Goal: Complete application form: Complete application form

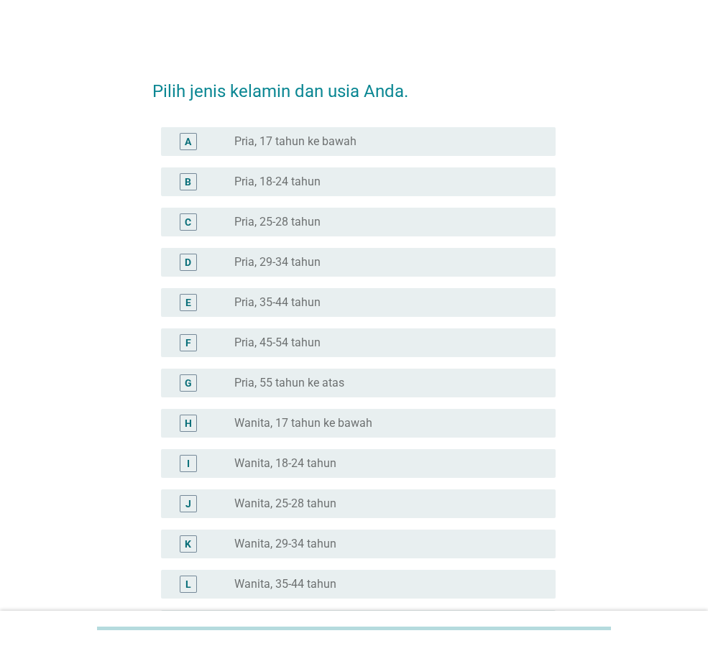
click at [277, 582] on label "Wanita, 35-44 tahun" at bounding box center [285, 584] width 102 height 14
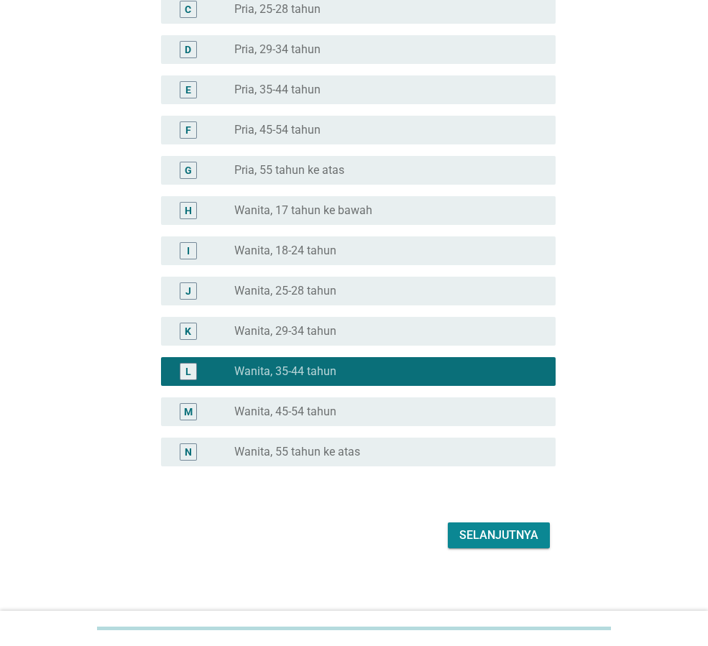
scroll to position [218, 0]
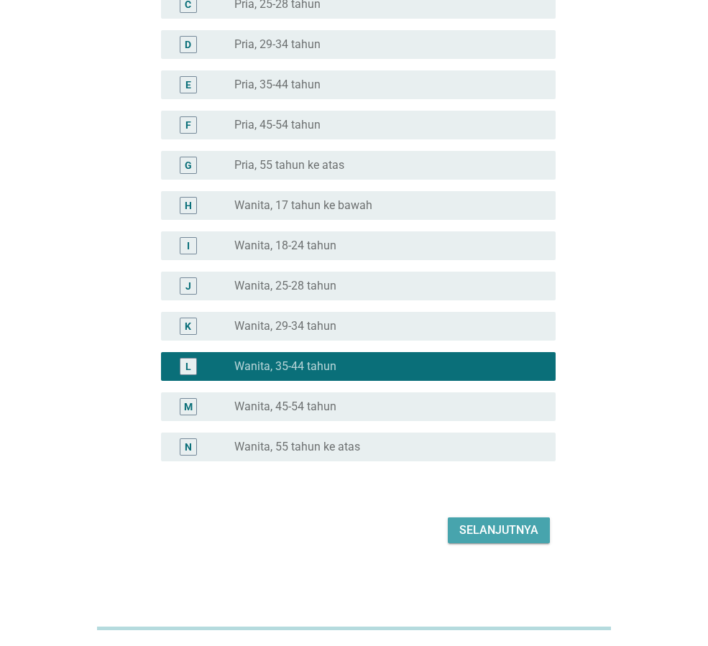
click at [523, 529] on div "Selanjutnya" at bounding box center [498, 530] width 79 height 17
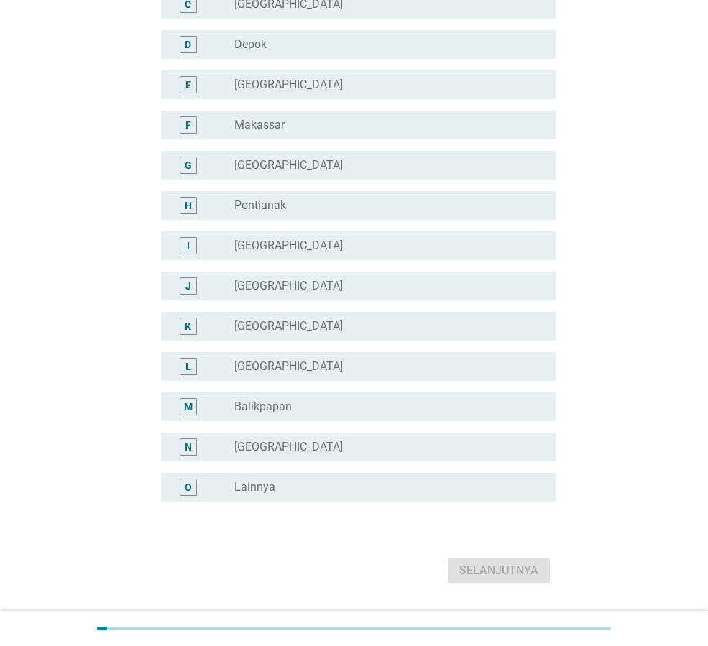
scroll to position [0, 0]
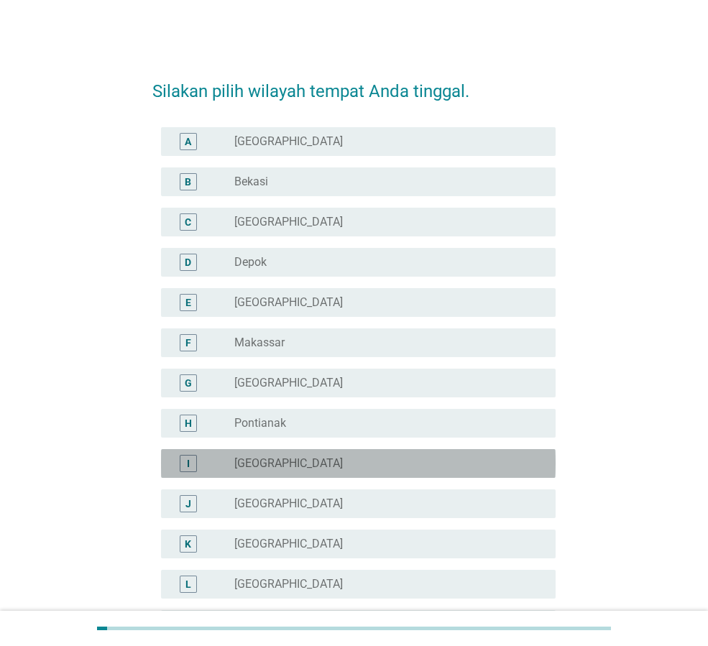
click at [261, 463] on label "[GEOGRAPHIC_DATA]" at bounding box center [288, 463] width 109 height 14
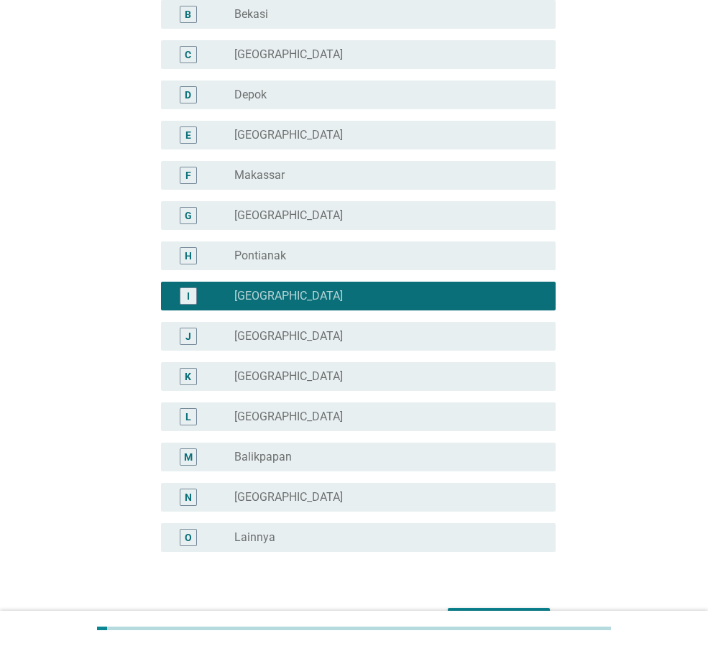
scroll to position [258, 0]
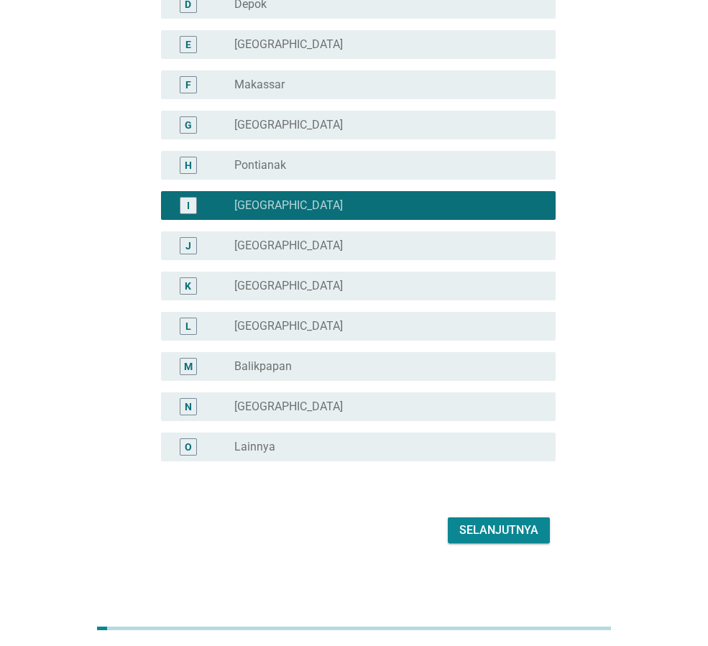
click at [499, 528] on div "Selanjutnya" at bounding box center [498, 530] width 79 height 17
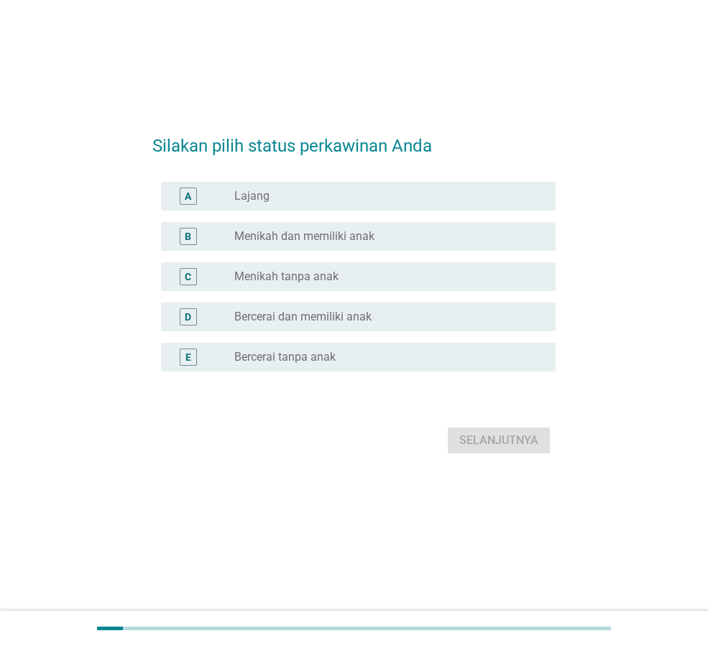
scroll to position [0, 0]
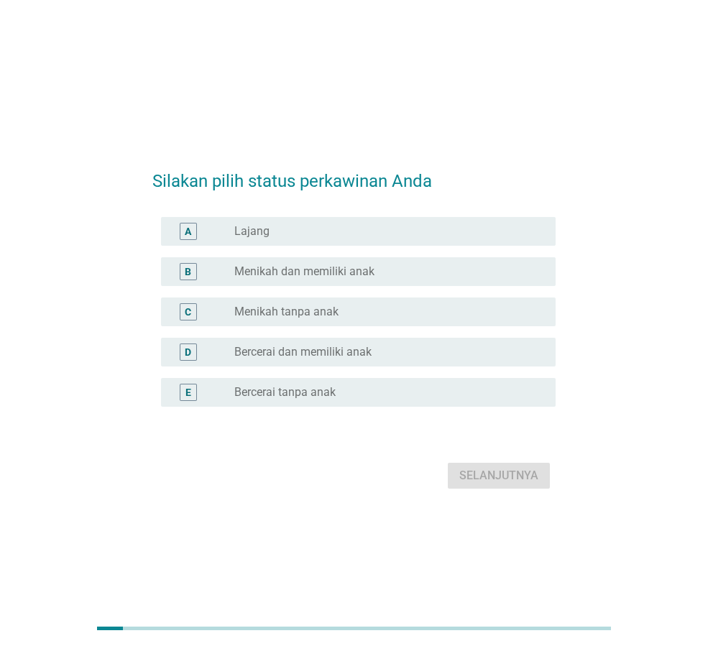
click at [262, 271] on label "Menikah dan memiliki anak" at bounding box center [304, 272] width 140 height 14
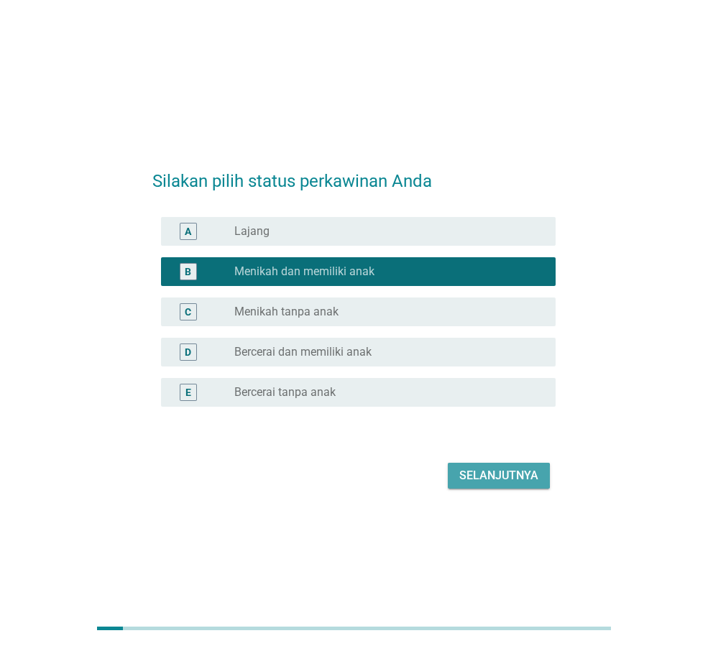
click at [467, 474] on div "Selanjutnya" at bounding box center [498, 475] width 79 height 17
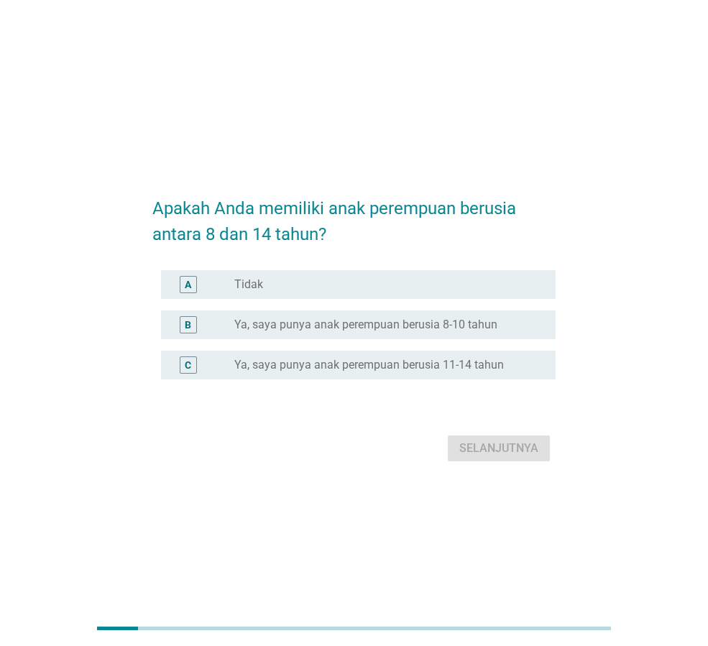
click at [342, 324] on label "Ya, saya punya anak perempuan berusia 8-10 tahun" at bounding box center [365, 325] width 263 height 14
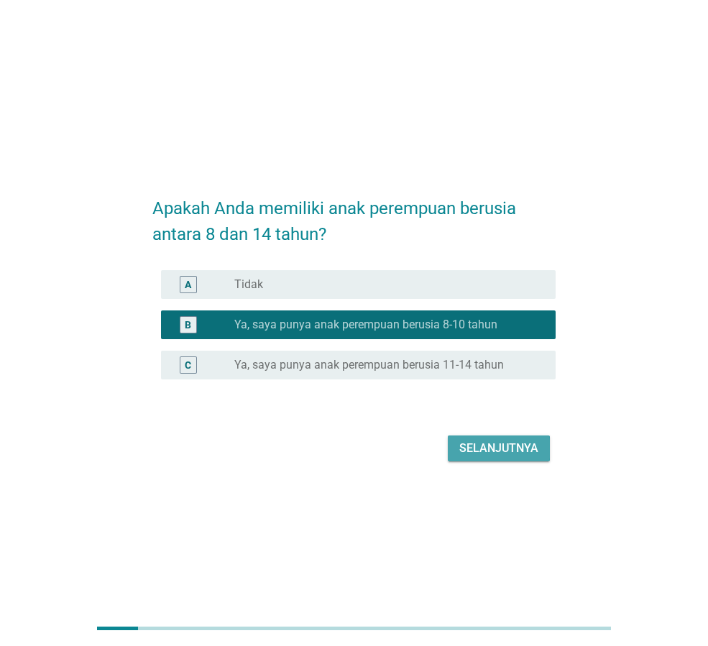
click at [488, 450] on div "Selanjutnya" at bounding box center [498, 448] width 79 height 17
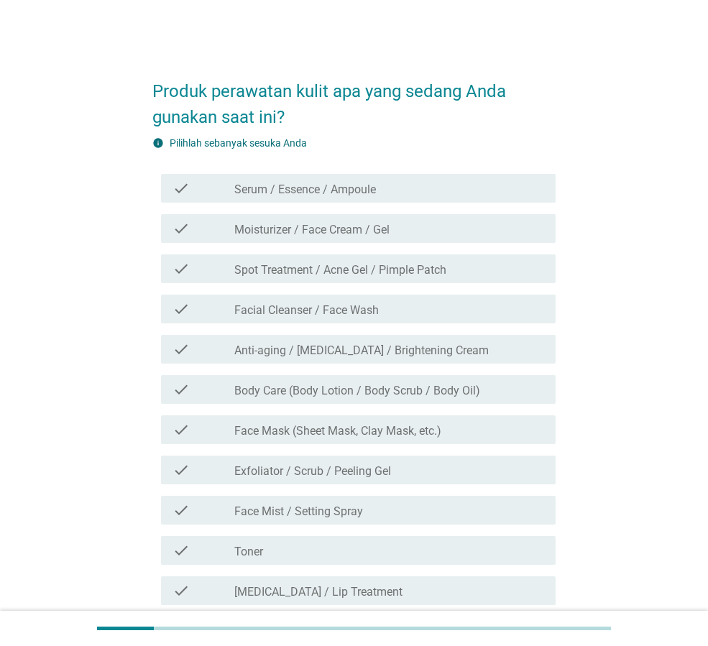
click at [291, 236] on label "Moisturizer / Face Cream / Gel" at bounding box center [311, 230] width 155 height 14
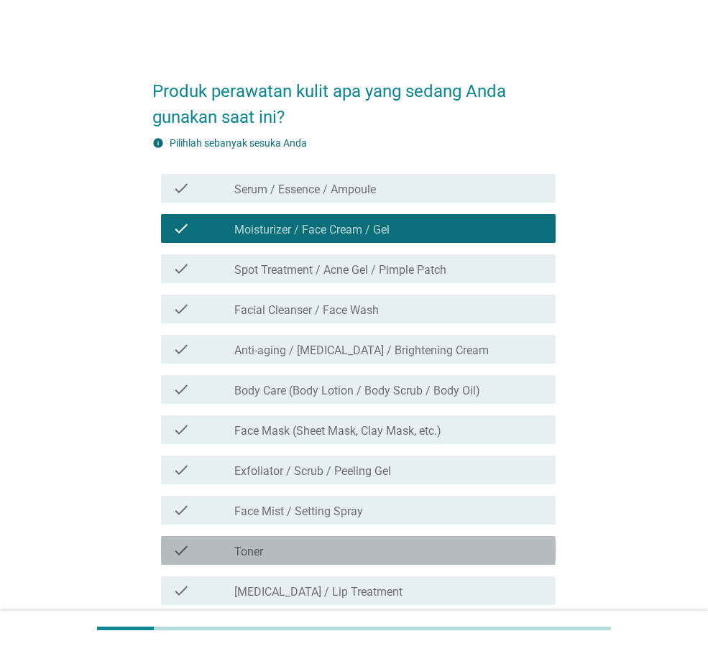
click at [259, 560] on div "check check_box_outline_blank Toner" at bounding box center [358, 550] width 395 height 29
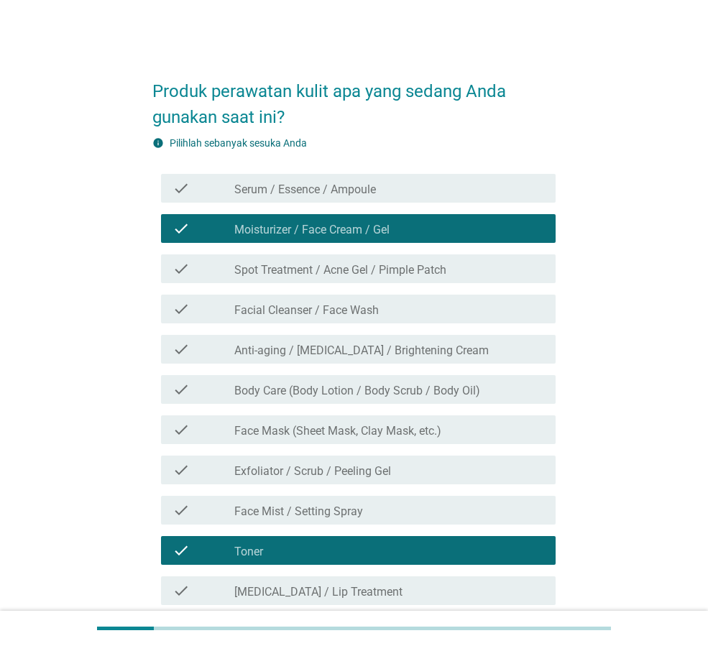
click at [312, 389] on label "Body Care (Body Lotion / Body Scrub / Body Oil)" at bounding box center [357, 391] width 246 height 14
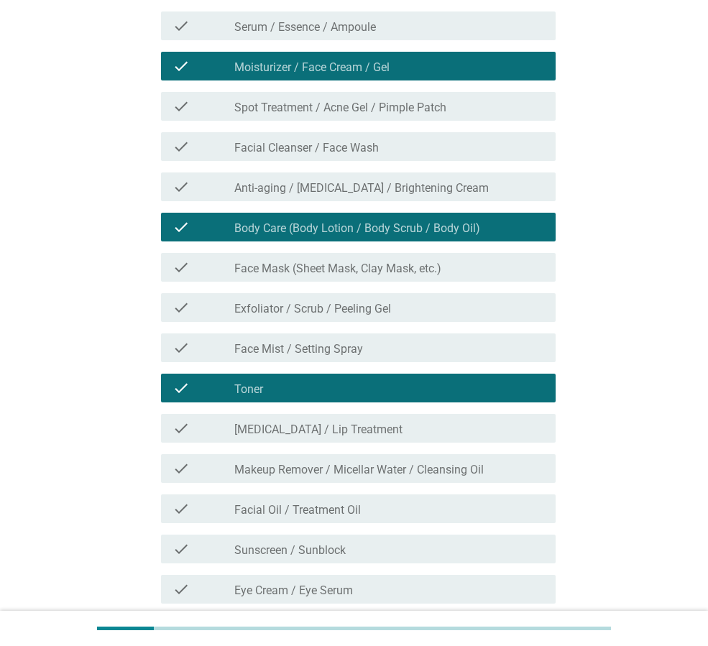
scroll to position [328, 0]
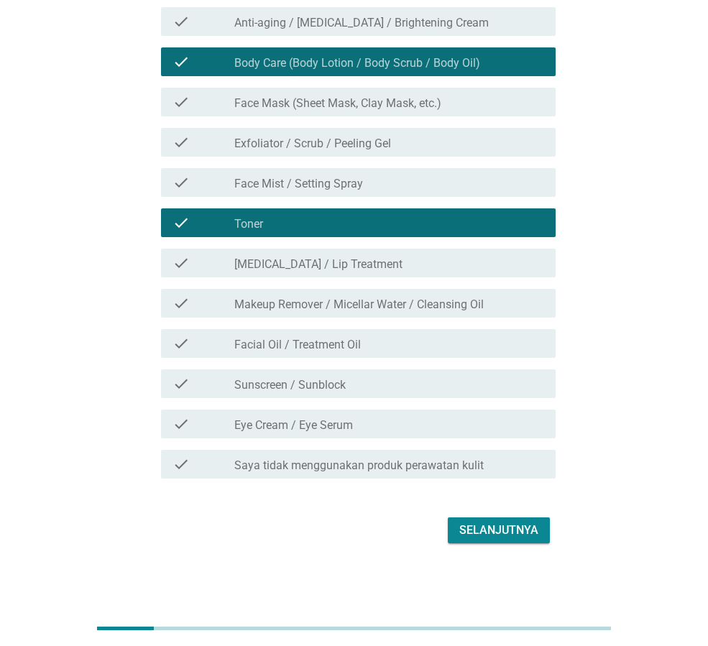
click at [525, 533] on div "Selanjutnya" at bounding box center [498, 530] width 79 height 17
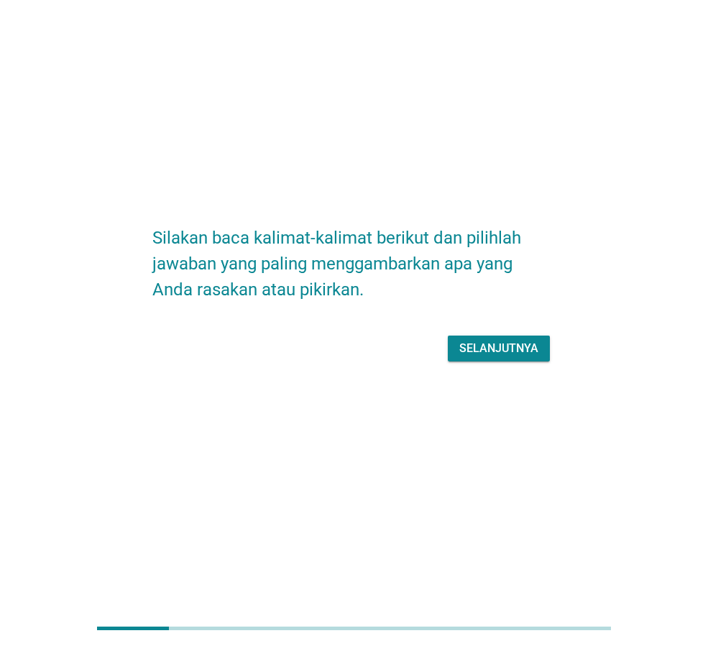
scroll to position [0, 0]
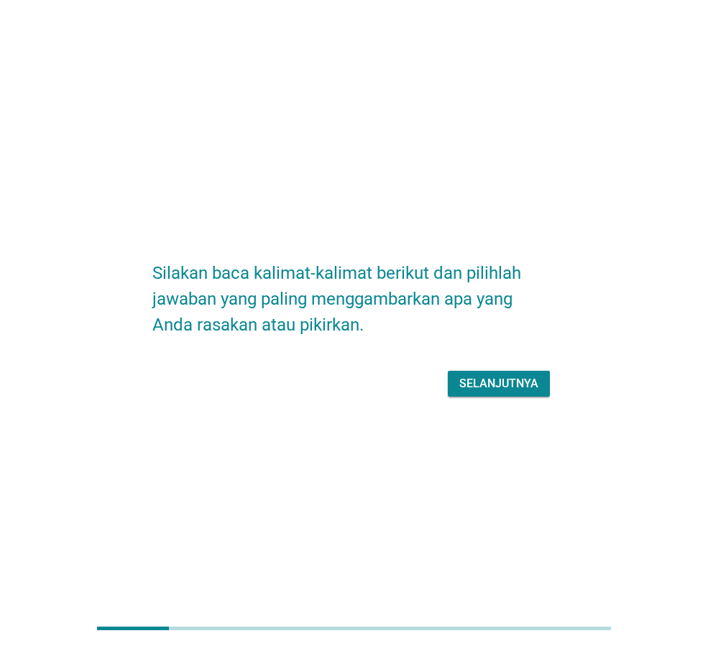
click at [504, 382] on div "Selanjutnya" at bounding box center [498, 383] width 79 height 17
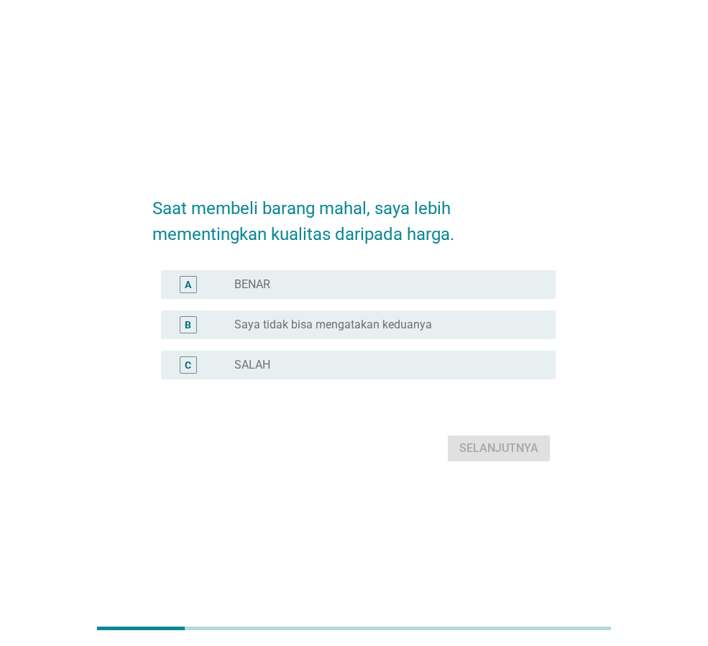
click at [259, 283] on label "BENAR" at bounding box center [252, 284] width 36 height 14
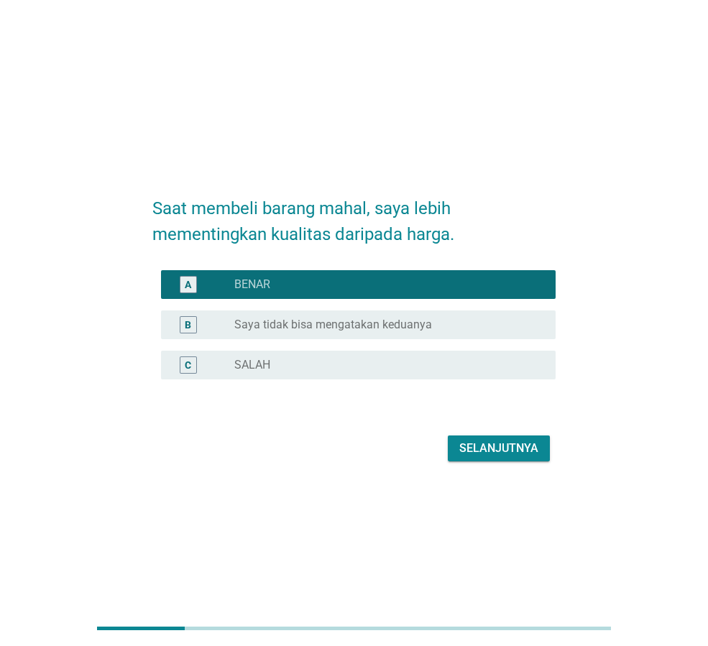
click at [507, 461] on button "Selanjutnya" at bounding box center [499, 449] width 102 height 26
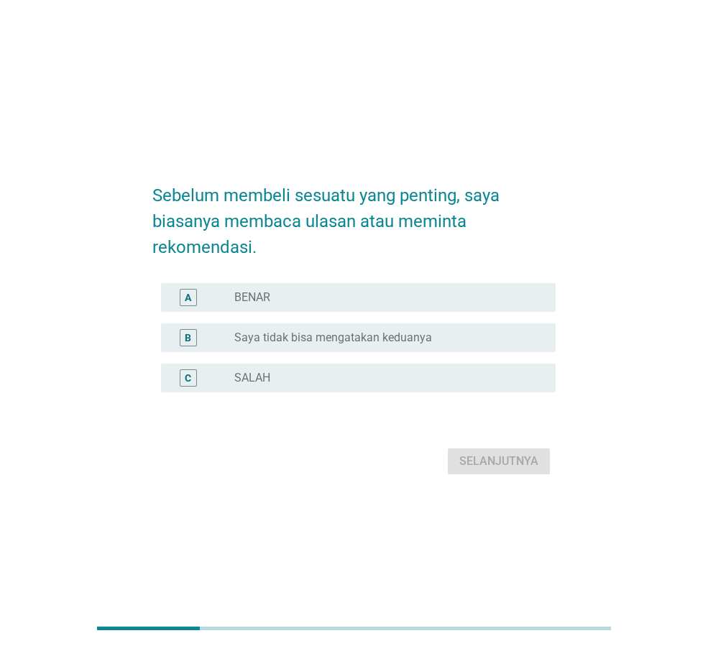
click at [265, 293] on label "BENAR" at bounding box center [252, 297] width 36 height 14
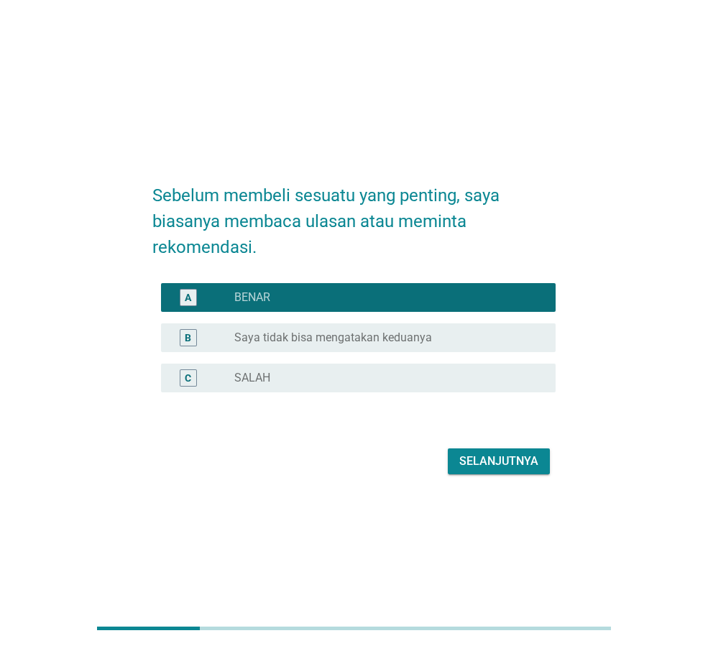
click at [485, 457] on div "Selanjutnya" at bounding box center [498, 461] width 79 height 17
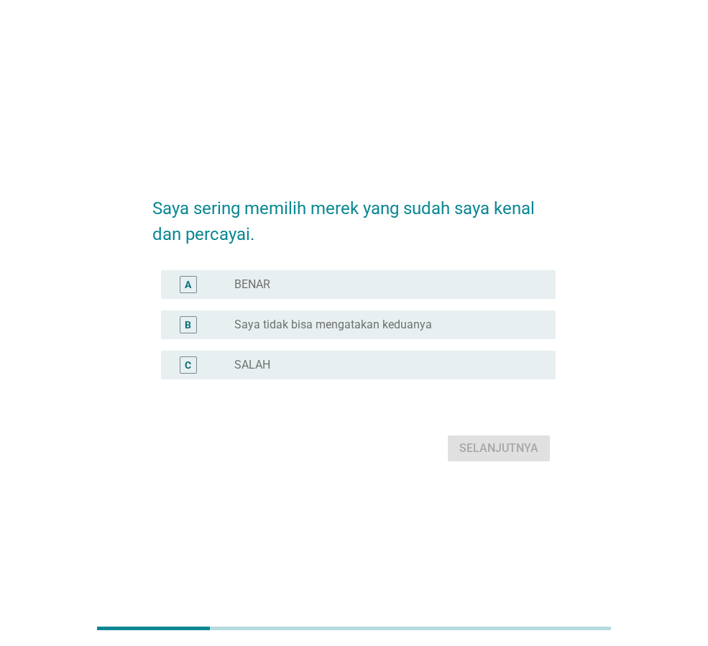
click at [255, 286] on label "BENAR" at bounding box center [252, 284] width 36 height 14
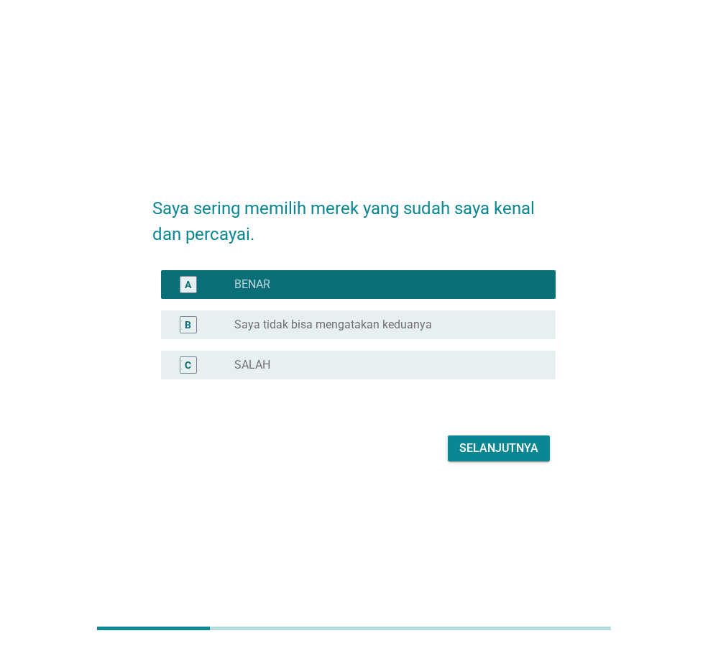
drag, startPoint x: 487, startPoint y: 449, endPoint x: 454, endPoint y: 427, distance: 39.5
click at [488, 449] on div "Selanjutnya" at bounding box center [498, 448] width 79 height 17
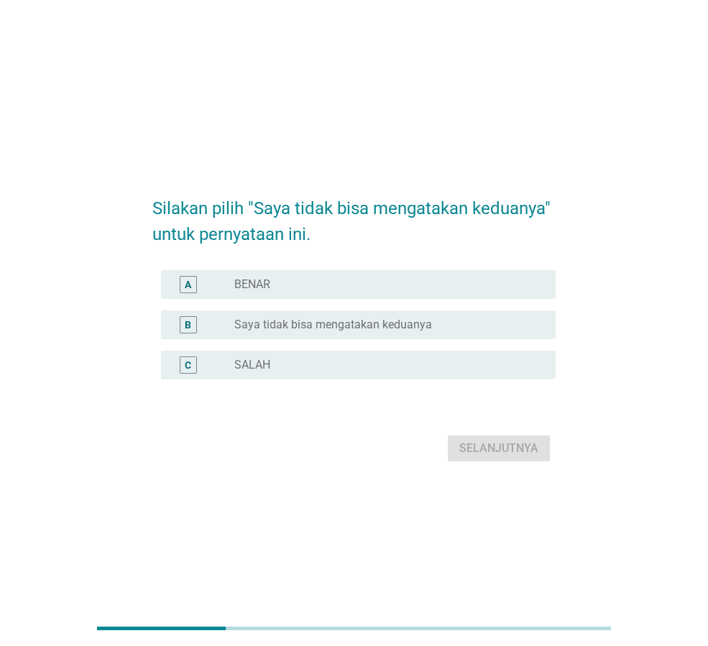
click at [267, 323] on label "Saya tidak bisa mengatakan keduanya" at bounding box center [333, 325] width 198 height 14
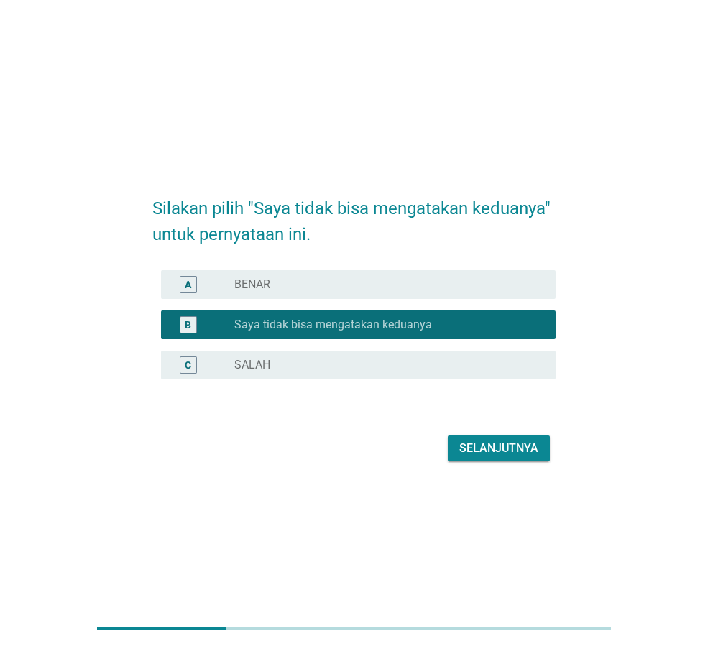
click at [464, 445] on div "Selanjutnya" at bounding box center [498, 448] width 79 height 17
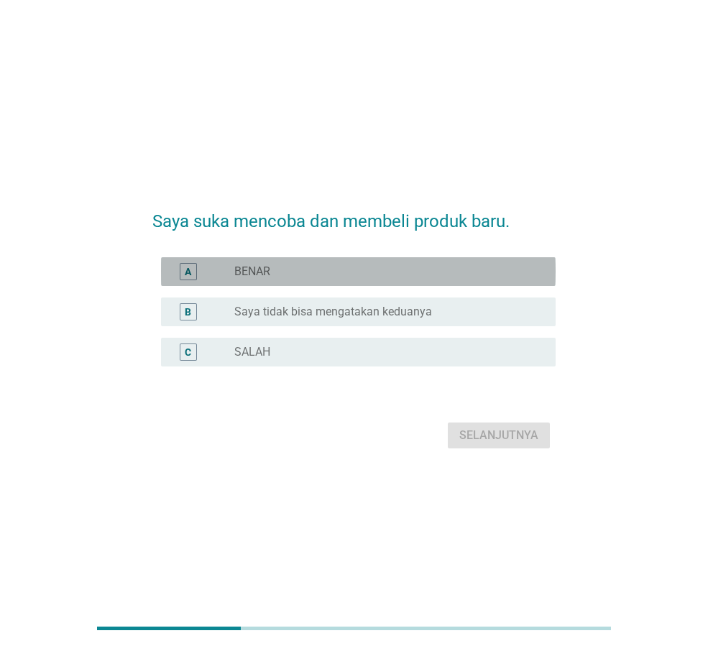
click at [295, 265] on div "radio_button_unchecked BENAR" at bounding box center [383, 272] width 298 height 14
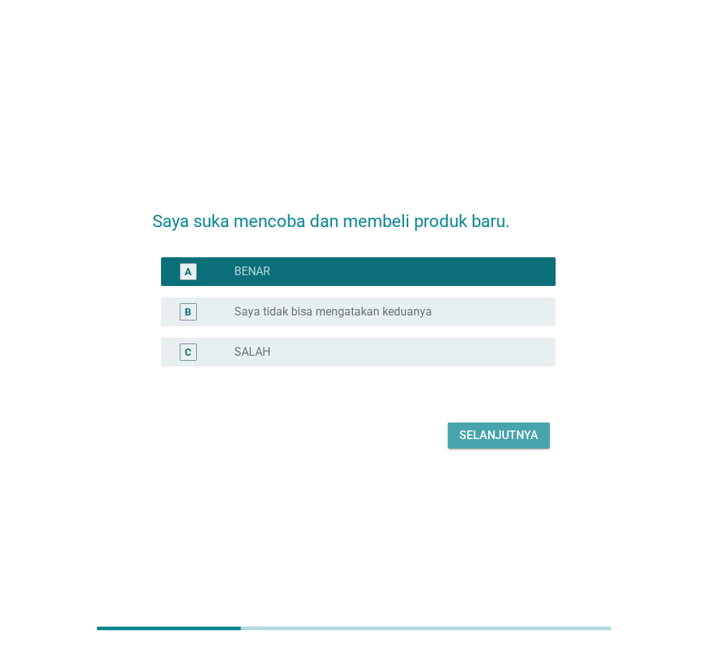
click at [504, 439] on div "Selanjutnya" at bounding box center [498, 435] width 79 height 17
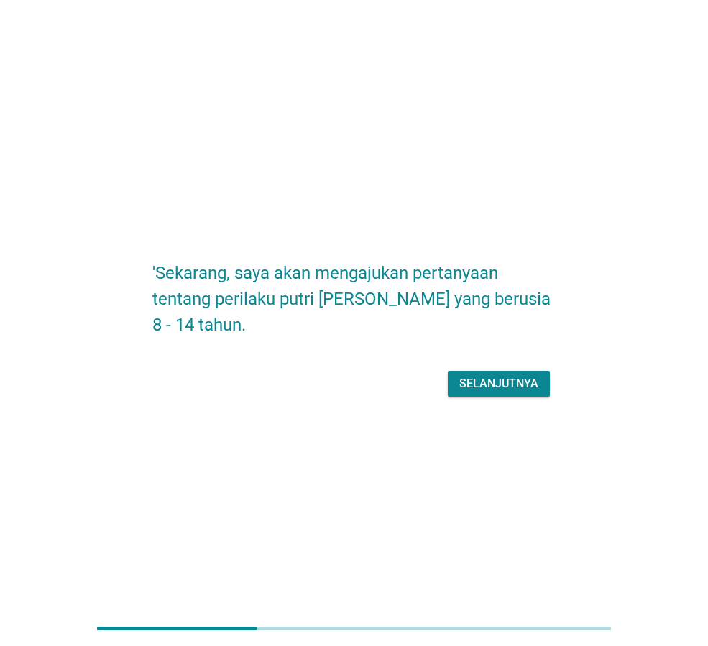
click at [506, 391] on div "Selanjutnya" at bounding box center [498, 383] width 79 height 17
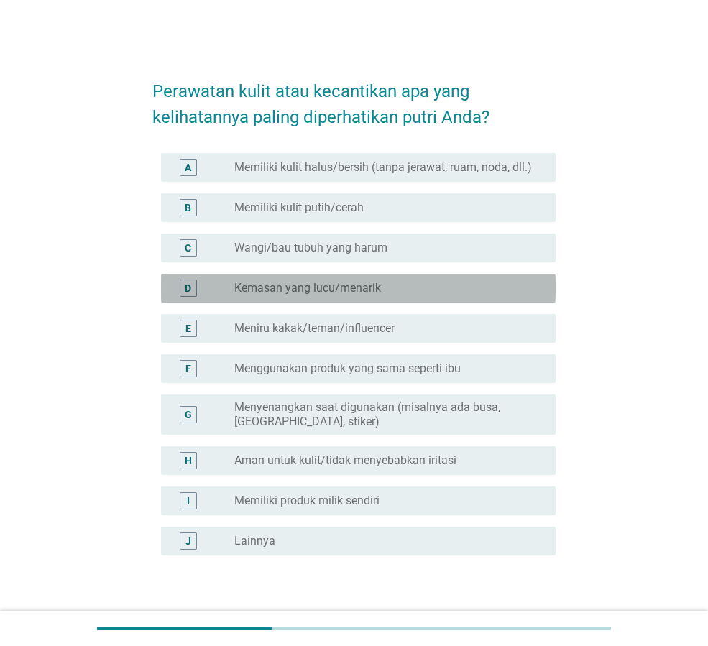
click at [319, 286] on label "Kemasan yang lucu/menarik" at bounding box center [307, 288] width 147 height 14
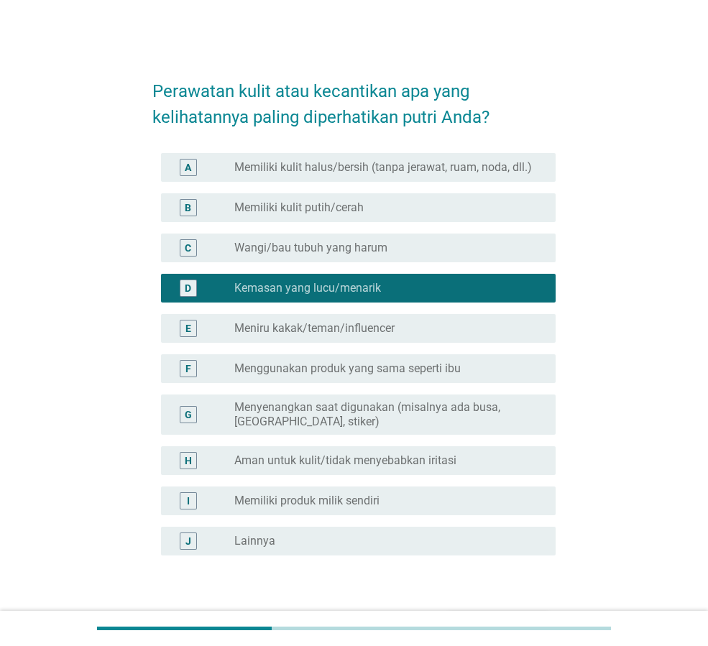
click at [389, 464] on label "Aman untuk kulit/tidak menyebabkan iritasi" at bounding box center [345, 461] width 222 height 14
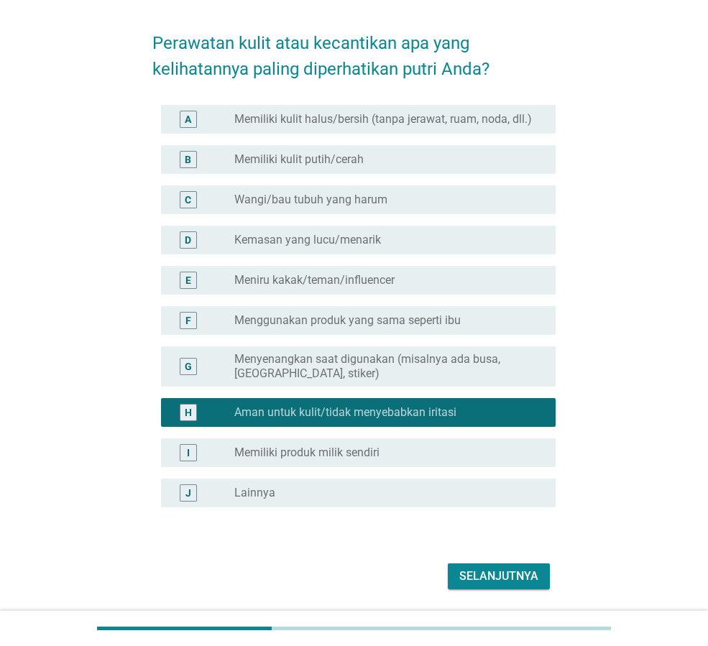
scroll to position [94, 0]
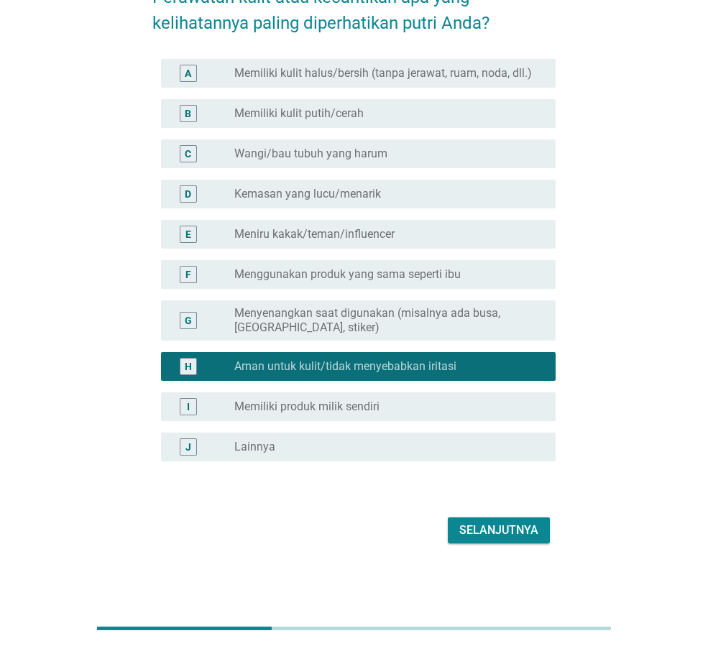
drag, startPoint x: 476, startPoint y: 525, endPoint x: 481, endPoint y: 513, distance: 13.9
click at [477, 525] on div "Selanjutnya" at bounding box center [498, 530] width 79 height 17
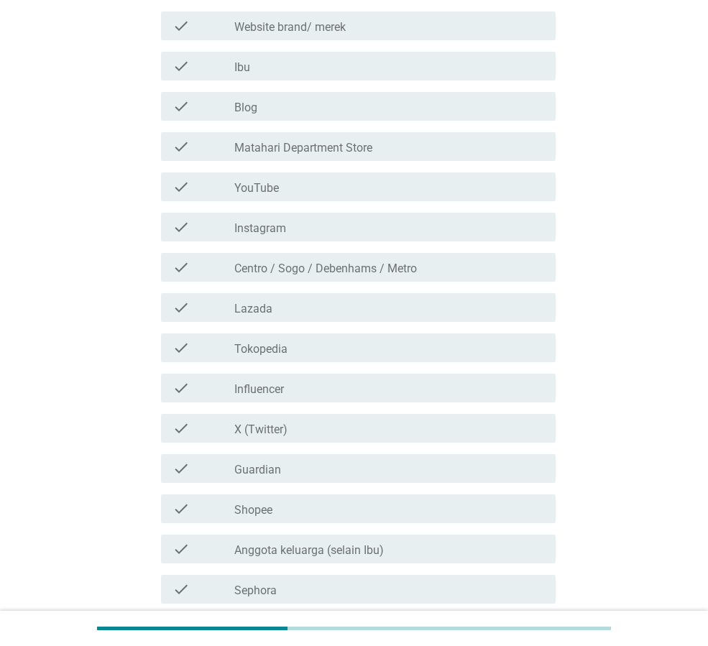
scroll to position [288, 0]
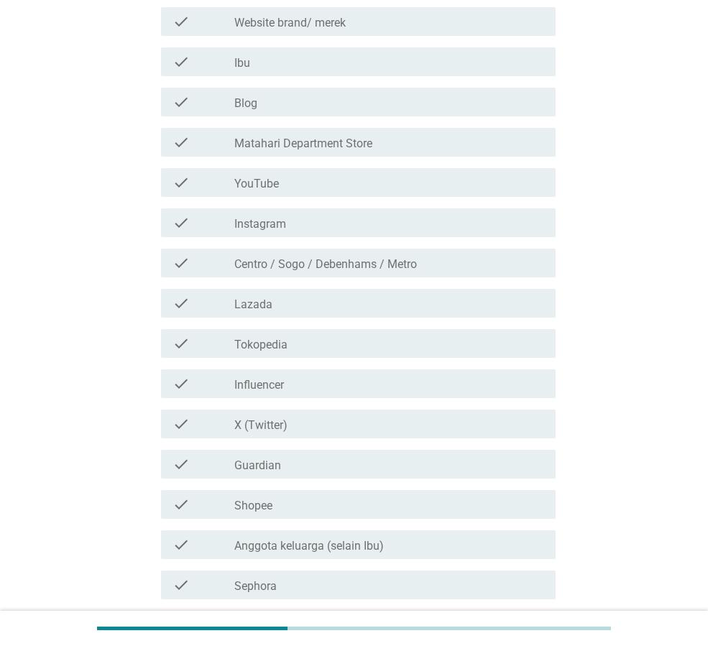
click at [290, 504] on div "check_box_outline_blank Shopee" at bounding box center [389, 504] width 310 height 17
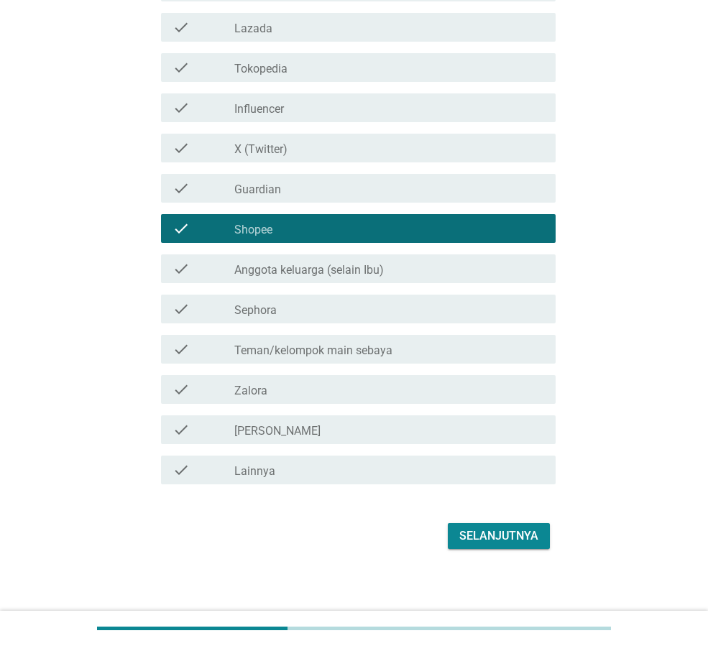
scroll to position [569, 0]
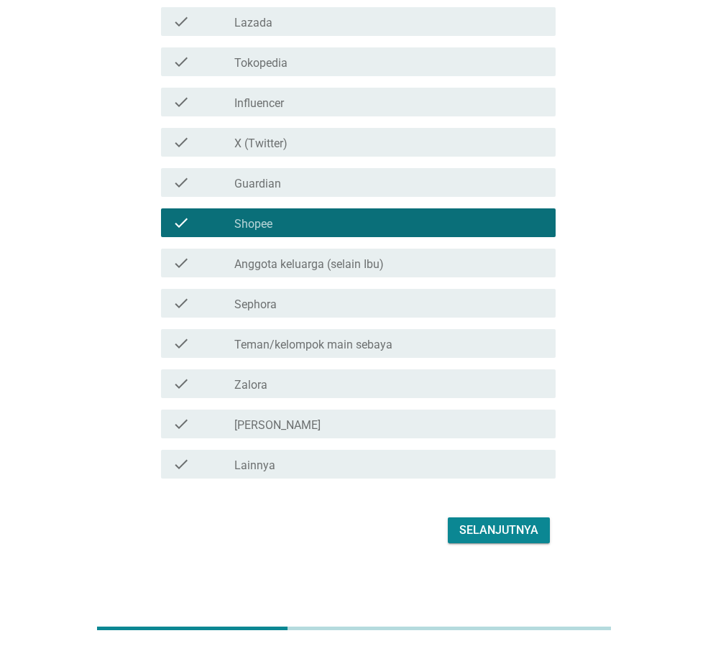
click at [522, 534] on div "Selanjutnya" at bounding box center [498, 530] width 79 height 17
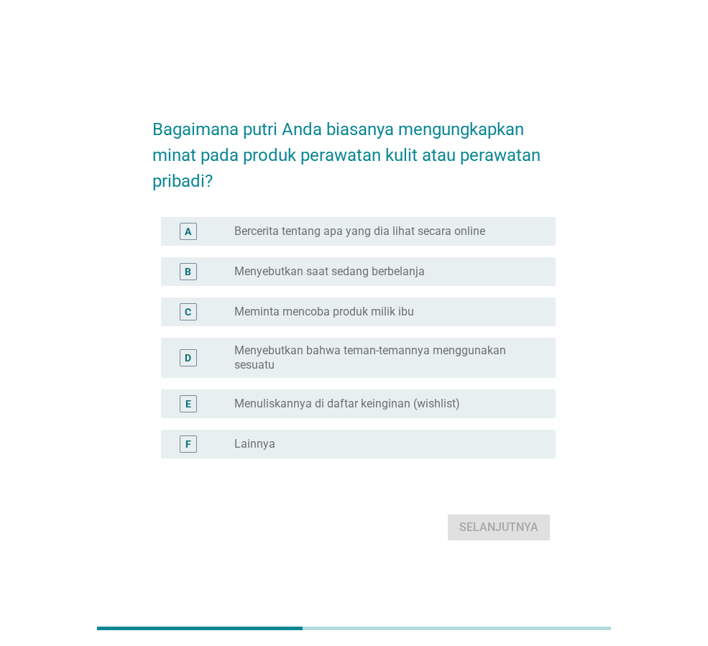
click at [301, 267] on label "Menyebutkan saat sedang berbelanja" at bounding box center [329, 272] width 191 height 14
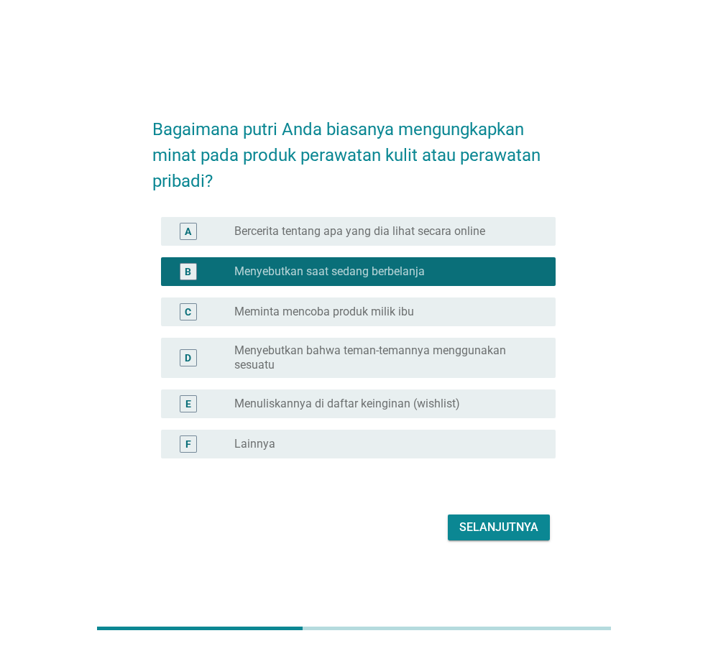
click at [474, 528] on div "Selanjutnya" at bounding box center [498, 527] width 79 height 17
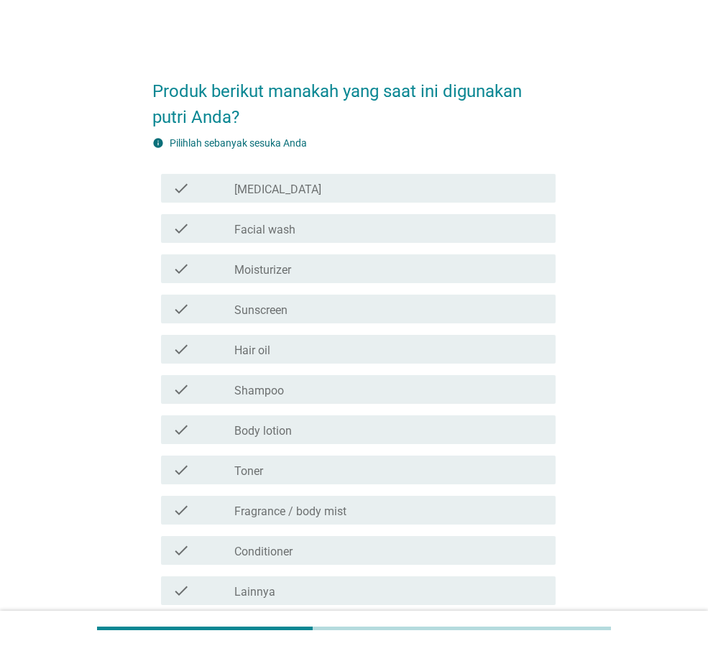
click at [300, 193] on div "check_box_outline_blank [MEDICAL_DATA]" at bounding box center [389, 188] width 310 height 17
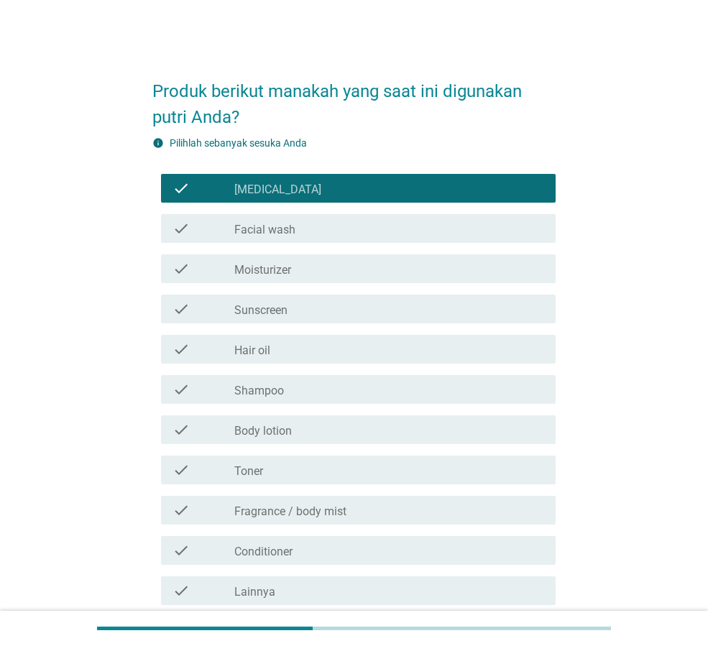
click at [303, 430] on div "check_box_outline_blank Body lotion" at bounding box center [389, 429] width 310 height 17
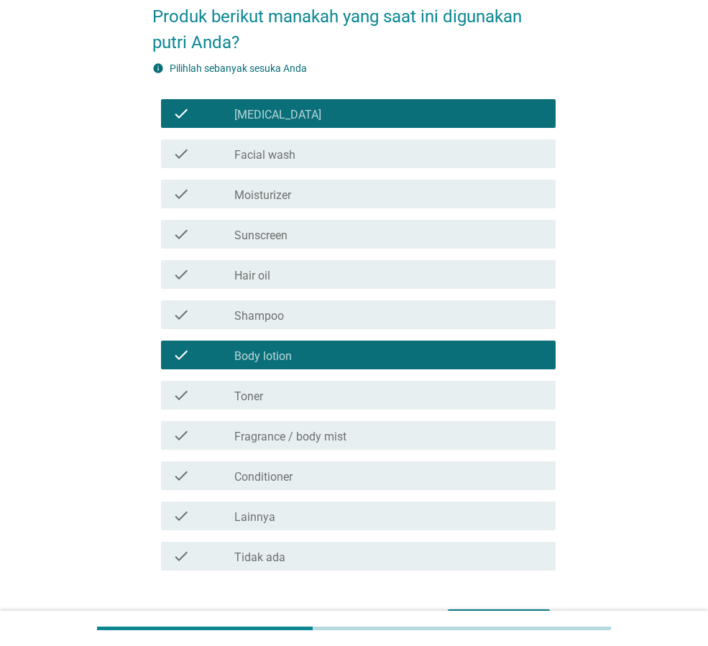
scroll to position [167, 0]
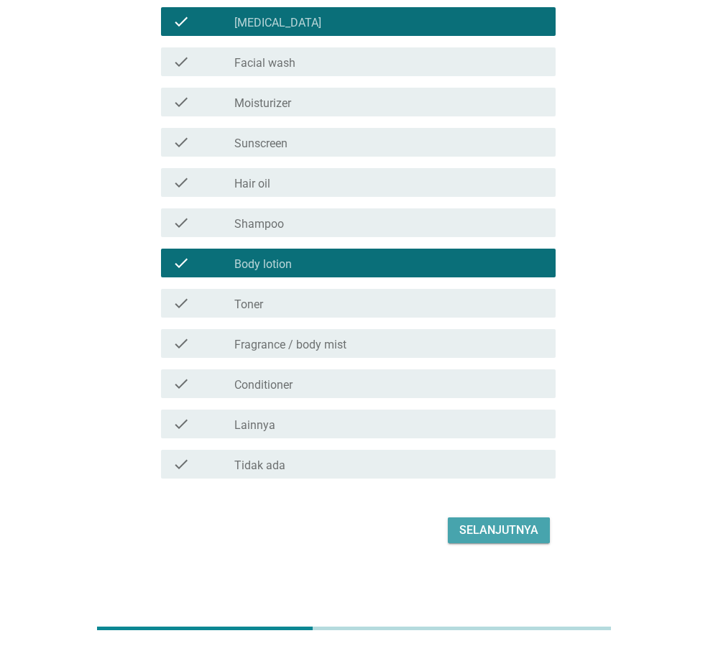
click at [490, 531] on div "Selanjutnya" at bounding box center [498, 530] width 79 height 17
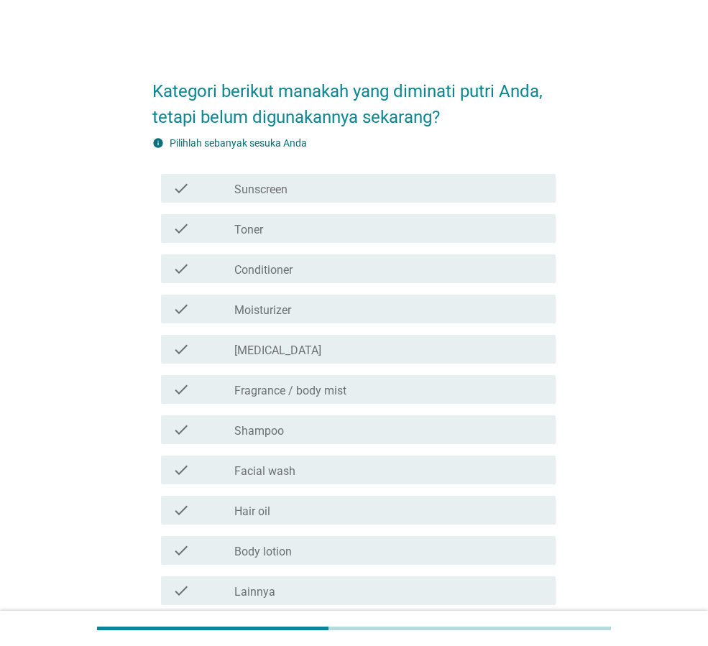
click at [422, 437] on div "check_box_outline_blank Shampoo" at bounding box center [389, 429] width 310 height 17
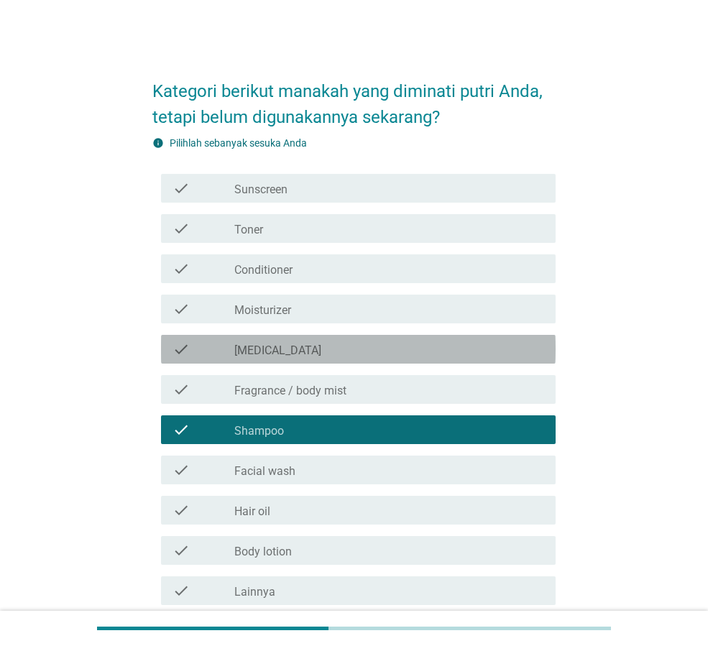
click at [318, 346] on div "check_box_outline_blank [MEDICAL_DATA]" at bounding box center [389, 349] width 310 height 17
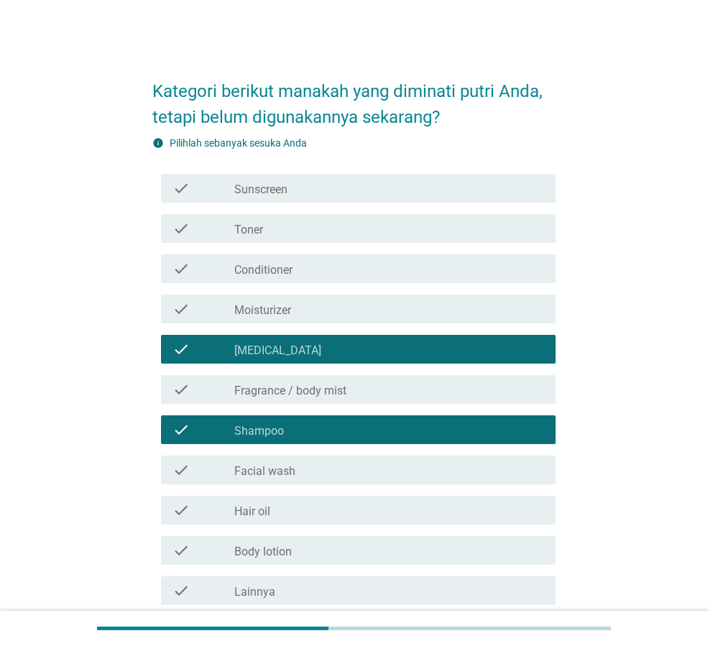
click at [302, 433] on div "check_box_outline_blank Shampoo" at bounding box center [389, 429] width 310 height 17
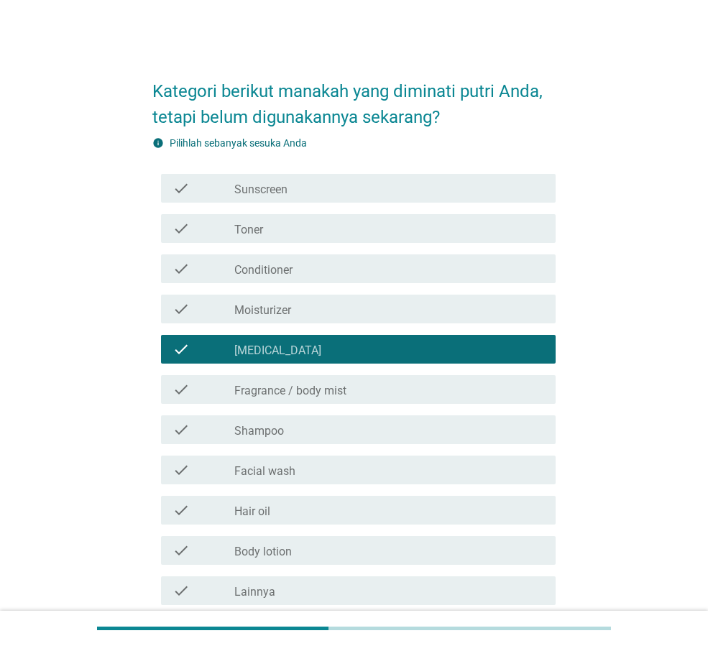
click at [313, 539] on div "check check_box_outline_blank Body lotion" at bounding box center [358, 550] width 395 height 29
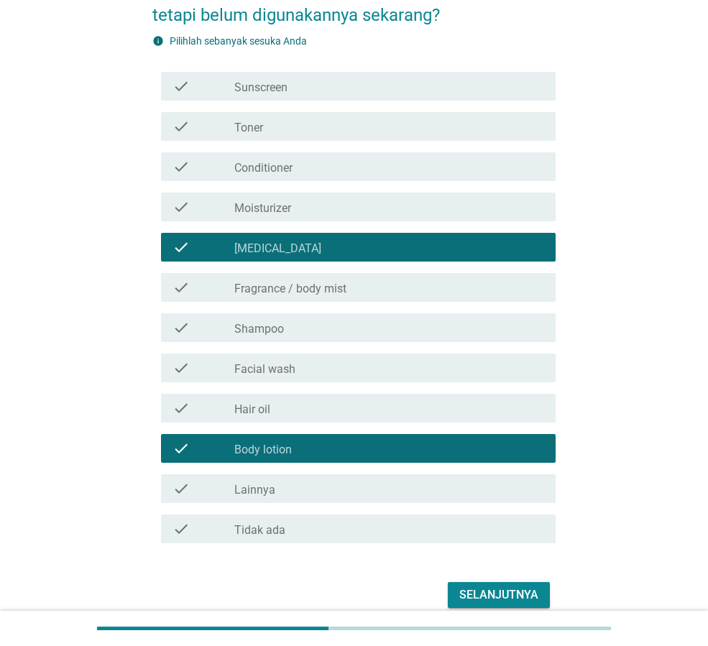
scroll to position [167, 0]
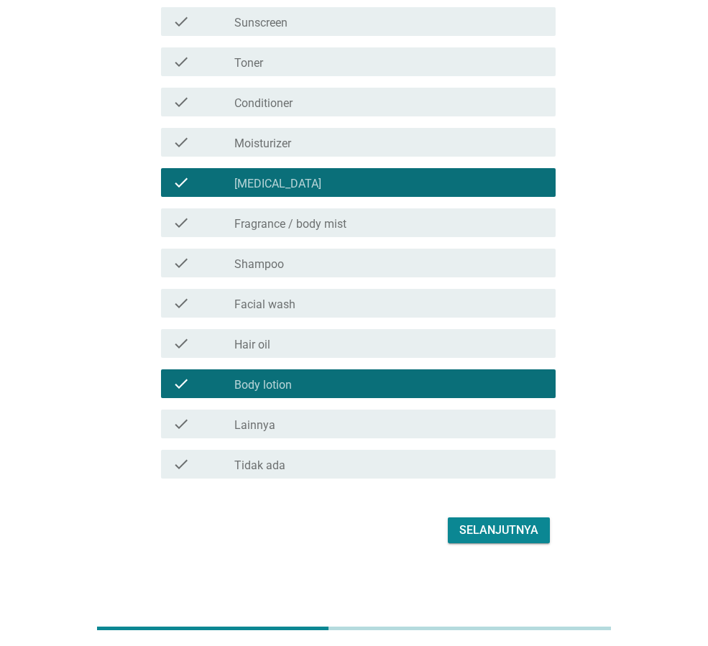
click at [503, 525] on div "Selanjutnya" at bounding box center [498, 530] width 79 height 17
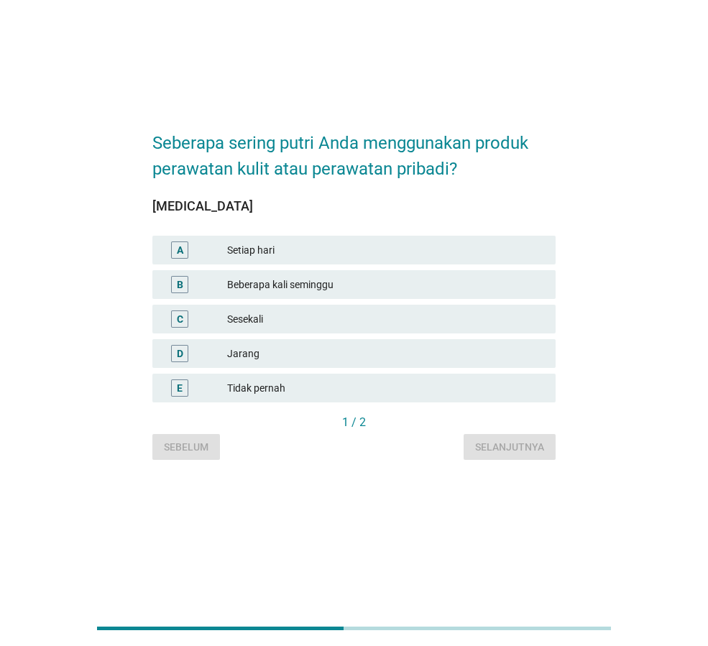
scroll to position [0, 0]
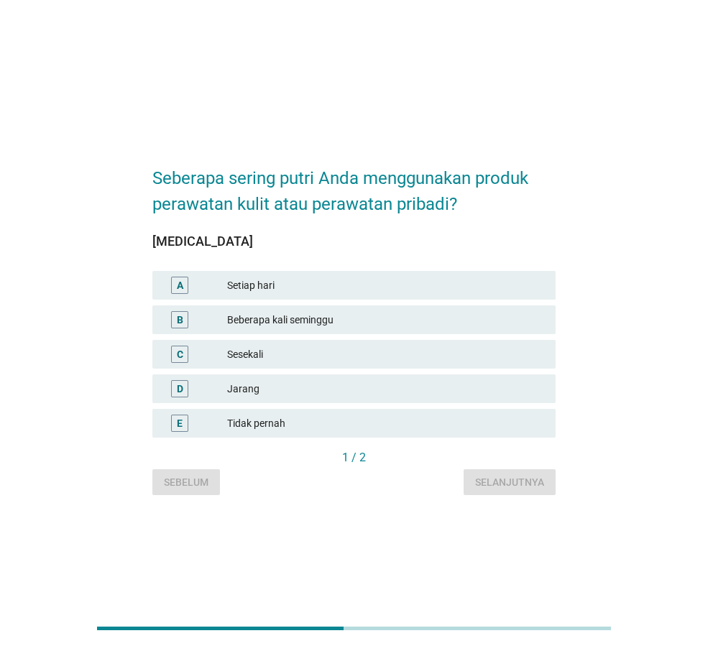
click at [274, 352] on div "Sesekali" at bounding box center [385, 354] width 317 height 17
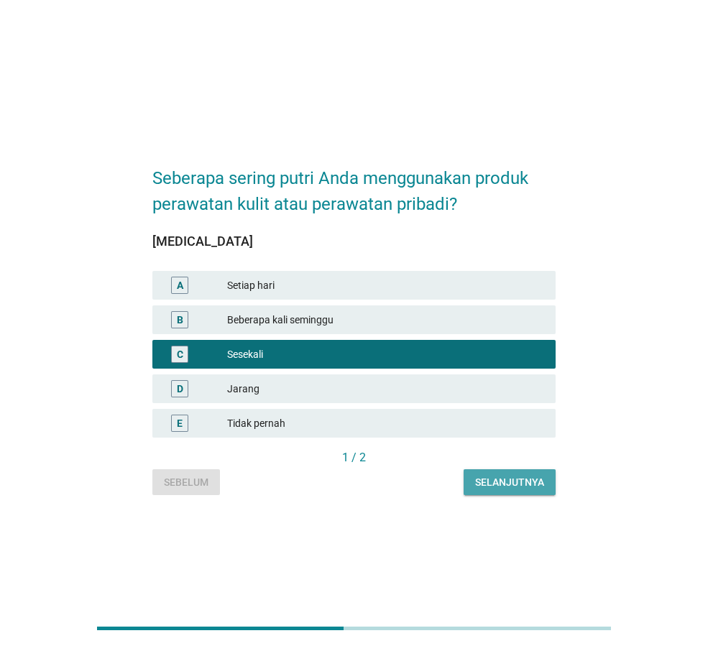
click at [516, 479] on div "Selanjutnya" at bounding box center [509, 482] width 69 height 15
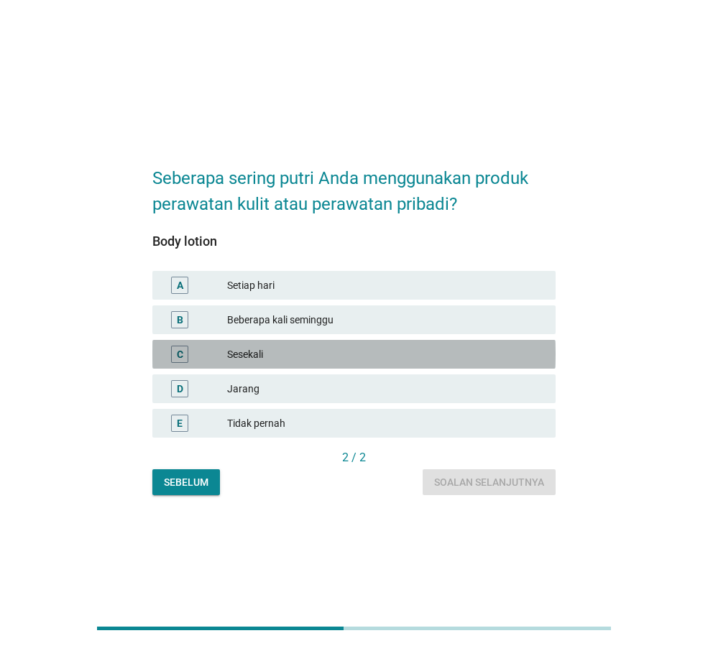
click at [283, 361] on div "Sesekali" at bounding box center [385, 354] width 317 height 17
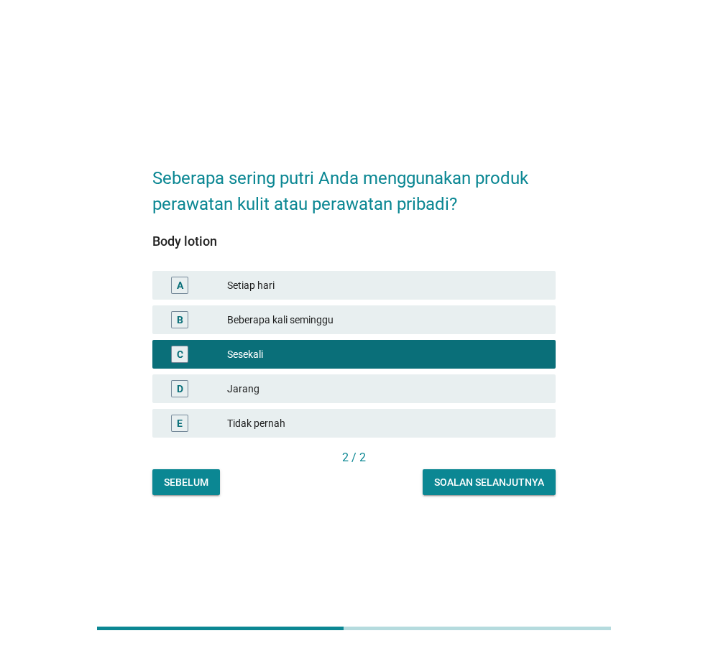
click at [503, 481] on div "Soalan selanjutnya" at bounding box center [489, 482] width 110 height 15
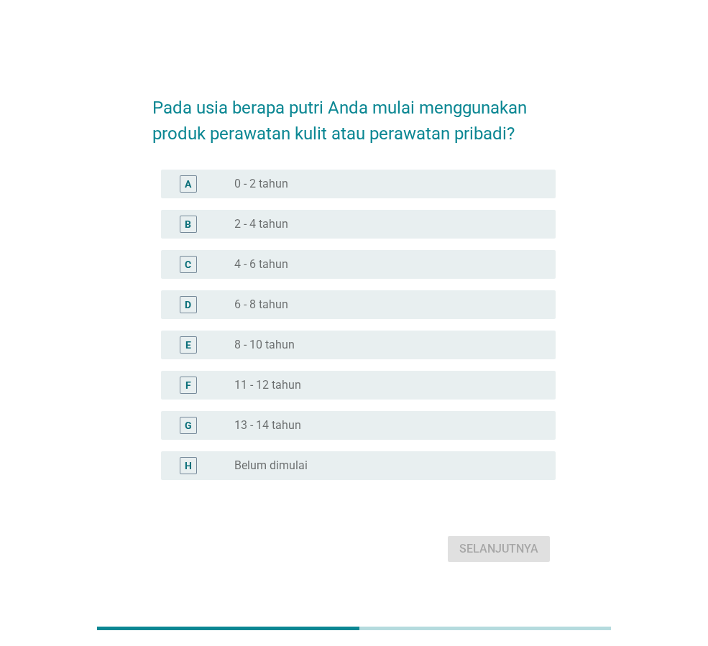
click at [270, 267] on label "4 - 6 tahun" at bounding box center [261, 264] width 54 height 14
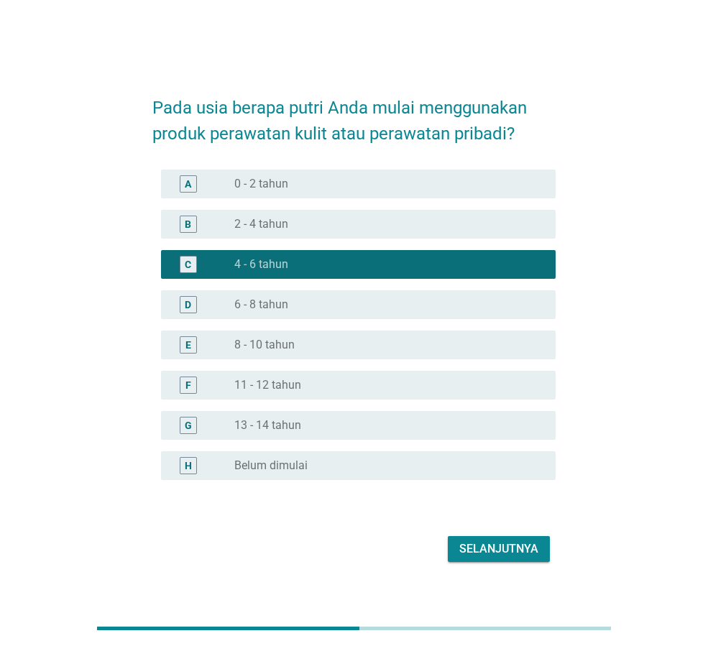
click at [482, 551] on div "Selanjutnya" at bounding box center [498, 549] width 79 height 17
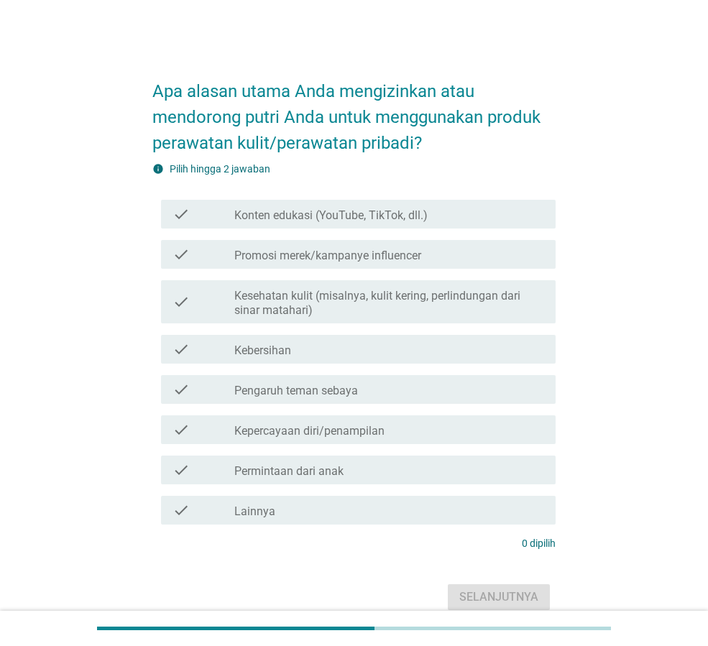
click at [299, 250] on label "Promosi merek/kampanye influencer" at bounding box center [327, 256] width 187 height 14
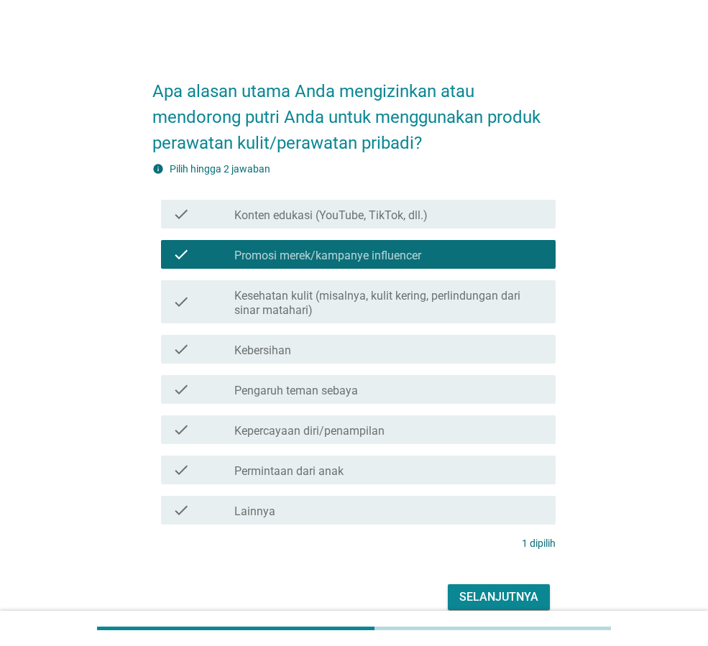
click at [508, 607] on button "Selanjutnya" at bounding box center [499, 597] width 102 height 26
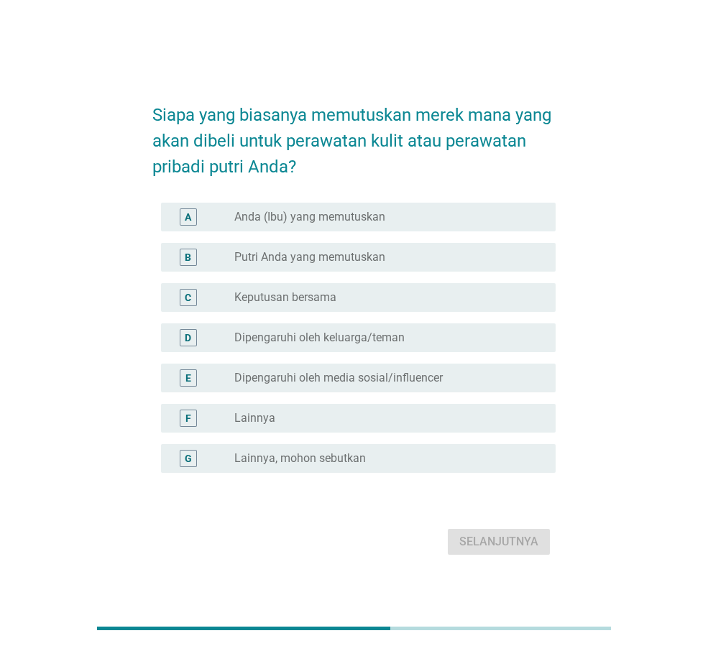
click at [309, 295] on label "Keputusan bersama" at bounding box center [285, 297] width 102 height 14
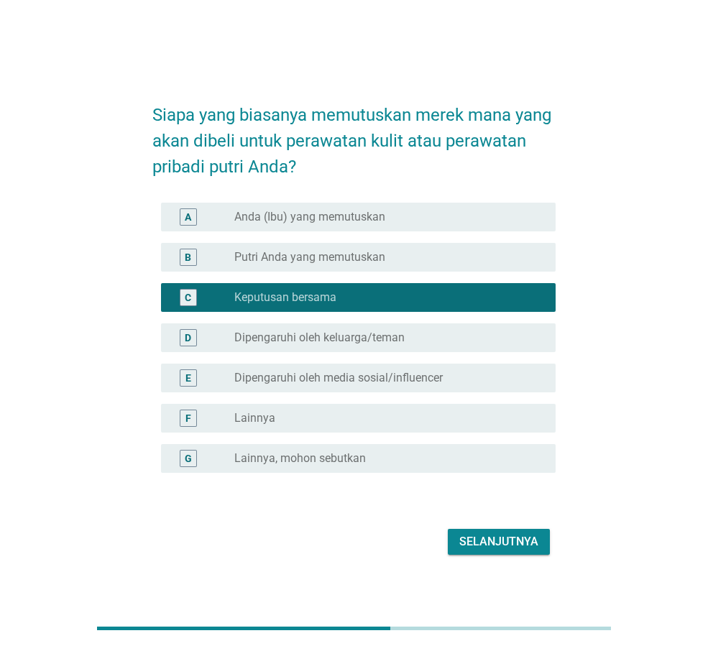
click at [487, 543] on div "Selanjutnya" at bounding box center [498, 541] width 79 height 17
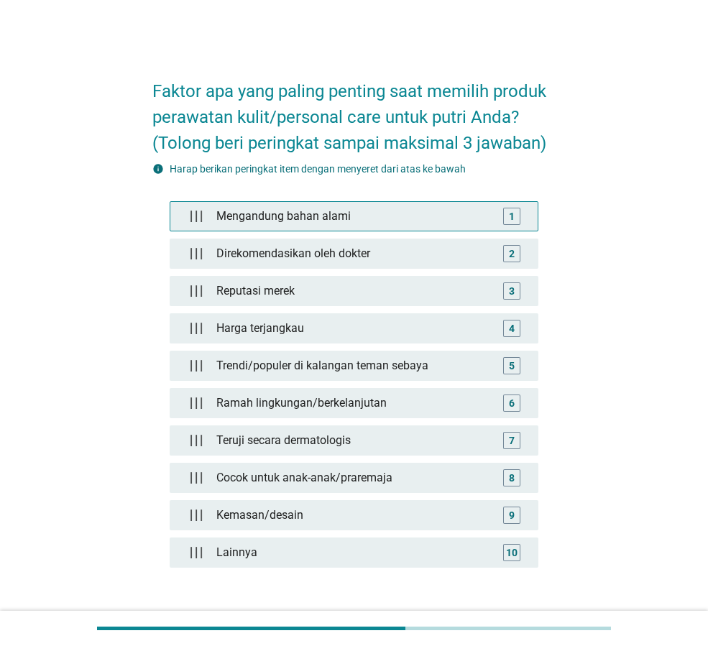
click at [329, 210] on div "Mengandung bahan alami" at bounding box center [354, 216] width 287 height 29
click at [511, 212] on div "1" at bounding box center [512, 215] width 6 height 15
click at [197, 214] on img at bounding box center [202, 216] width 13 height 13
click at [513, 219] on div "1" at bounding box center [512, 215] width 6 height 15
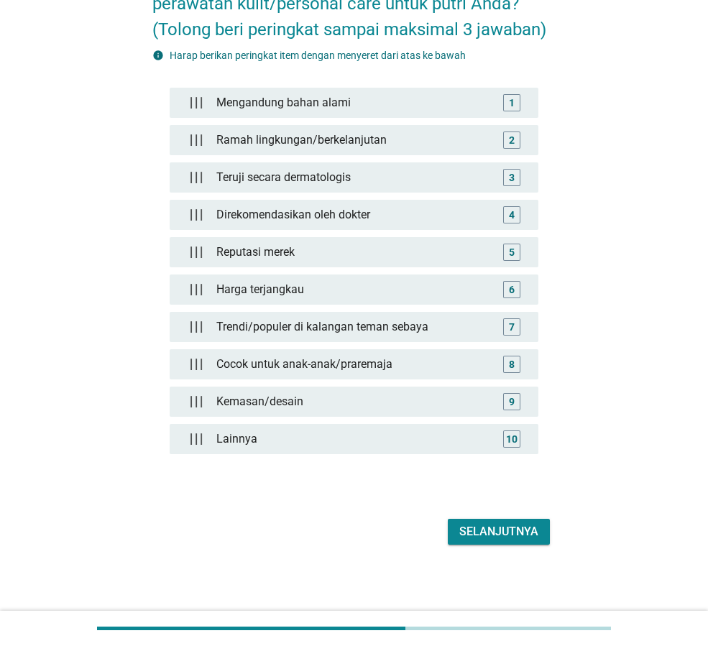
scroll to position [115, 0]
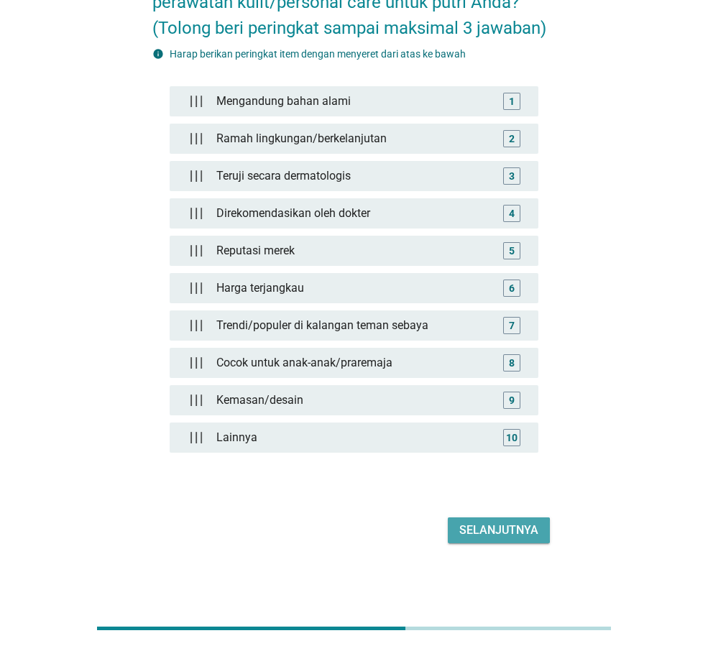
click at [520, 536] on div "Selanjutnya" at bounding box center [498, 530] width 79 height 17
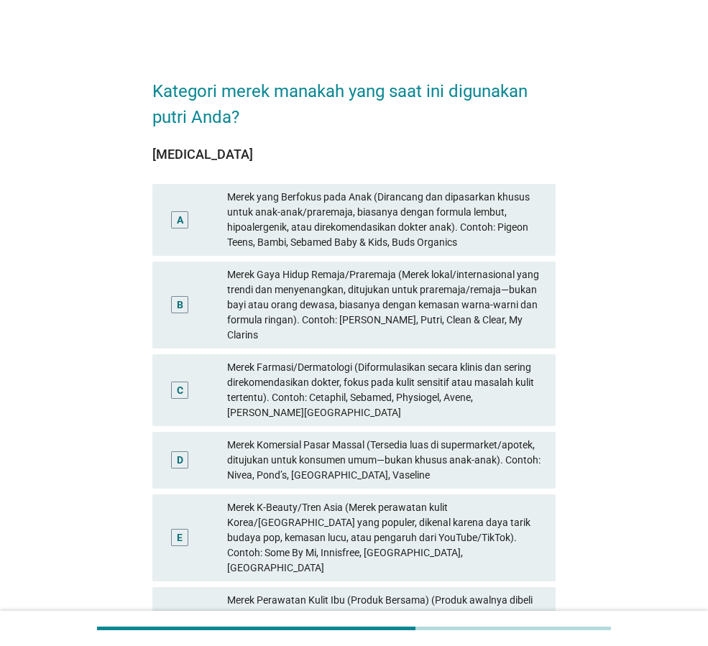
click at [193, 225] on div "A" at bounding box center [180, 220] width 32 height 60
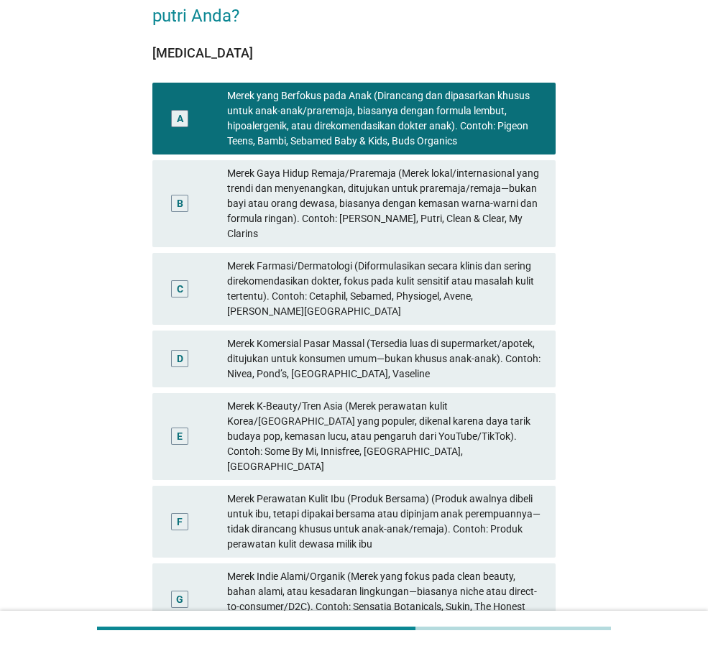
scroll to position [216, 0]
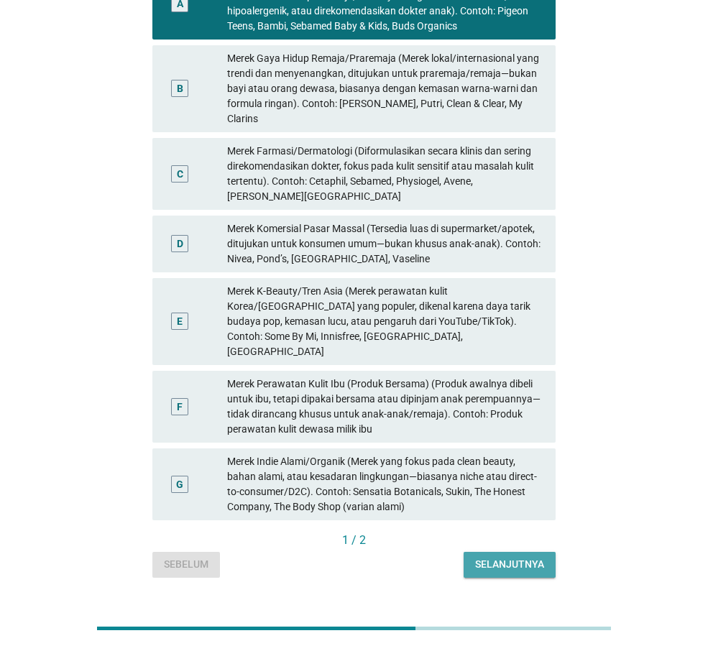
click at [500, 557] on div "Selanjutnya" at bounding box center [509, 564] width 69 height 15
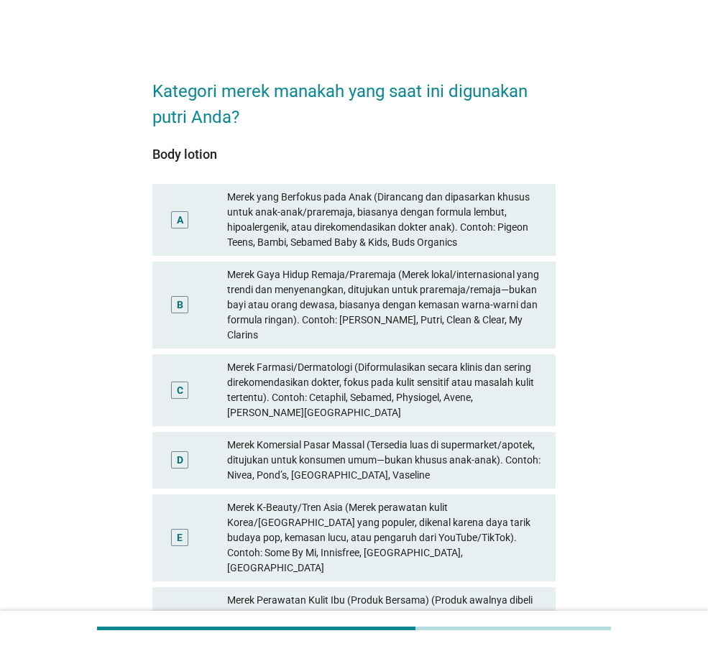
click at [272, 219] on div "Merek yang Berfokus pada Anak (Dirancang dan dipasarkan khusus untuk anak-anak/…" at bounding box center [385, 220] width 317 height 60
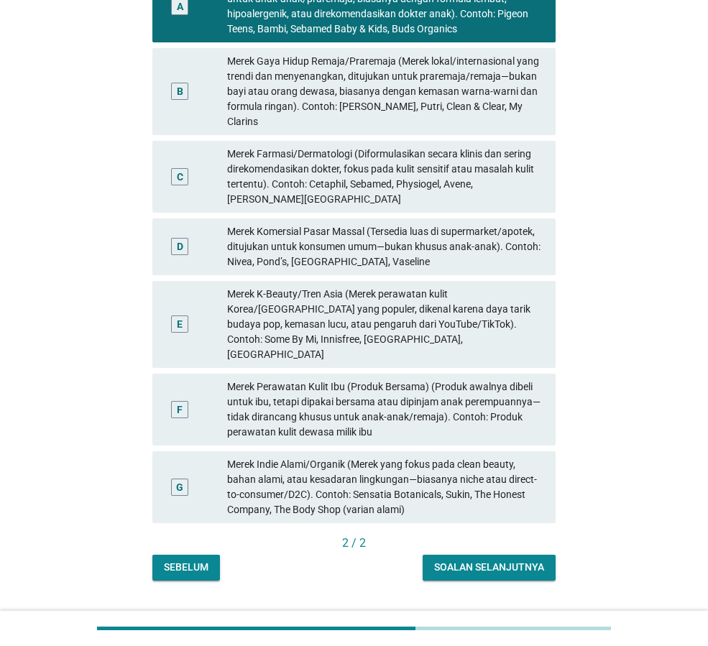
scroll to position [216, 0]
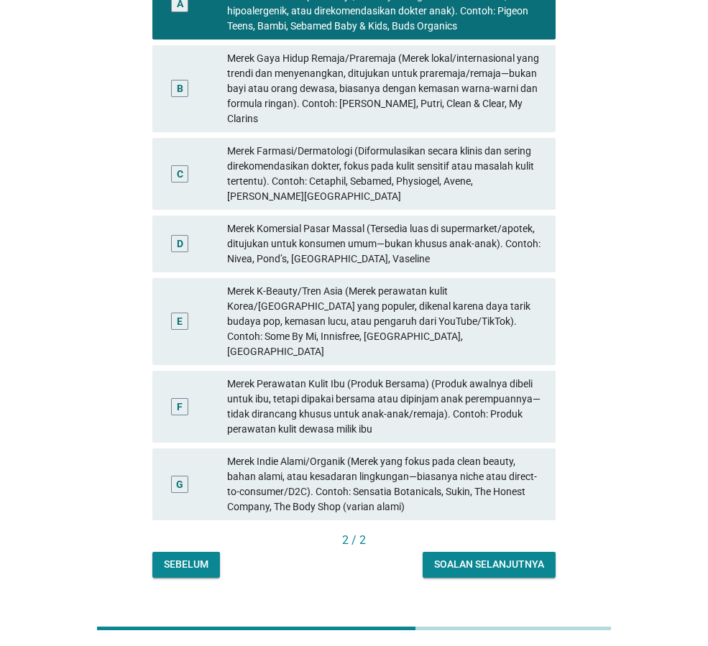
click at [502, 557] on div "Soalan selanjutnya" at bounding box center [489, 564] width 110 height 15
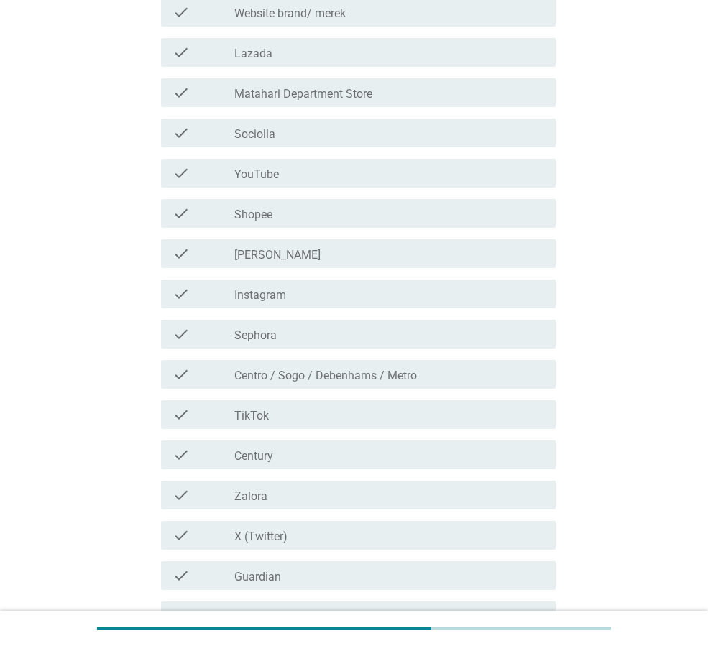
scroll to position [0, 0]
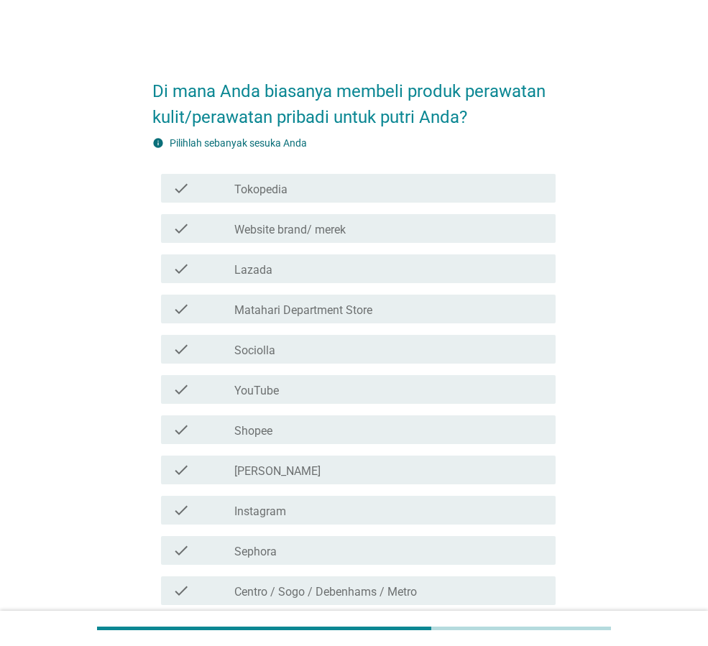
click at [288, 434] on div "check_box_outline_blank Shopee" at bounding box center [389, 429] width 310 height 17
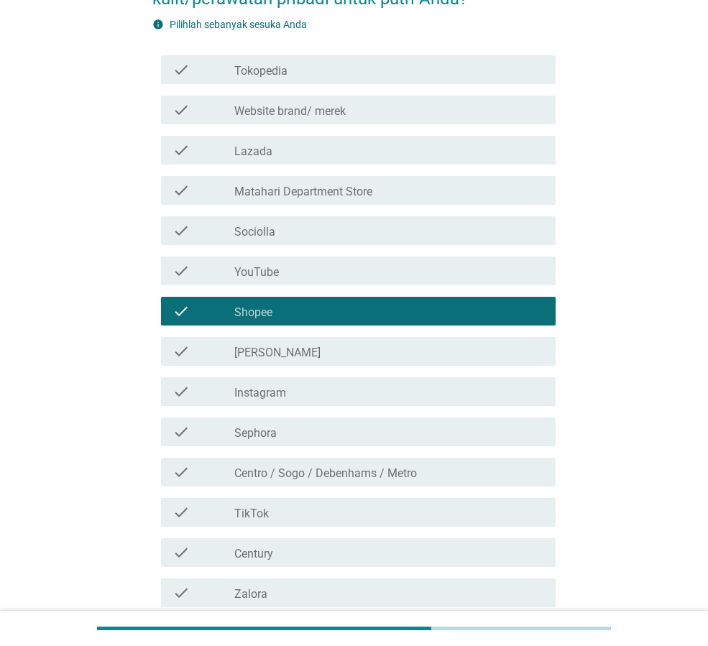
scroll to position [359, 0]
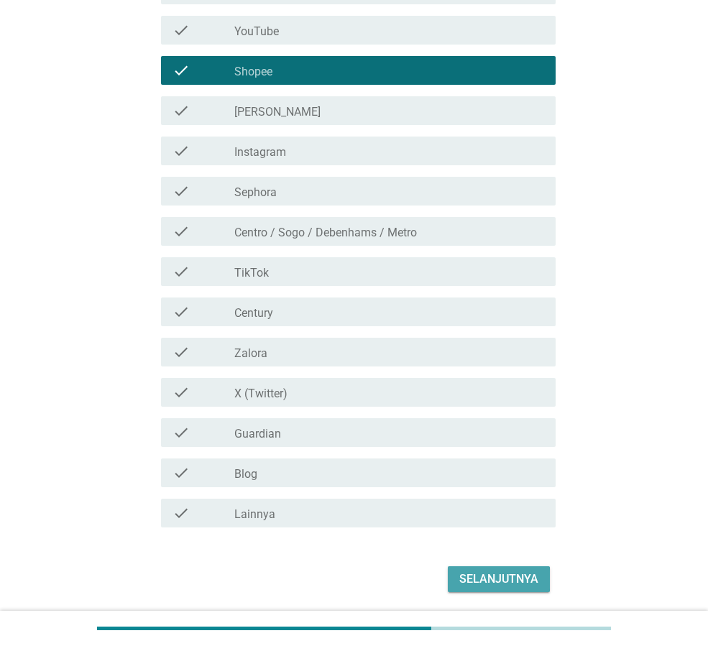
click at [501, 578] on div "Selanjutnya" at bounding box center [498, 579] width 79 height 17
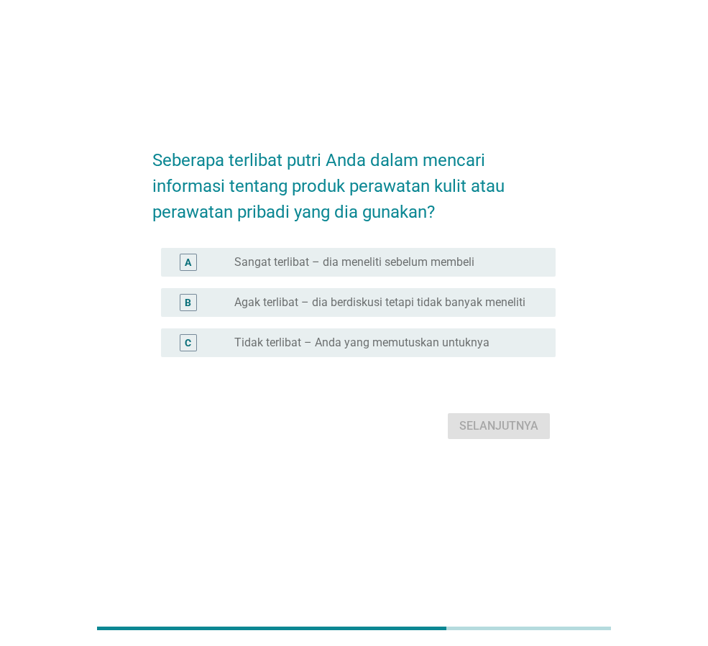
scroll to position [0, 0]
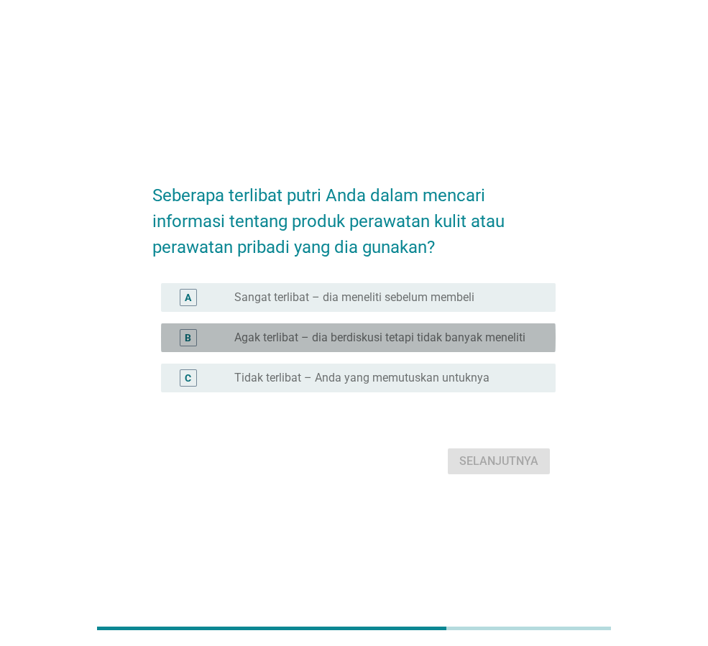
click at [375, 336] on label "Agak terlibat – dia berdiskusi tetapi tidak banyak meneliti" at bounding box center [379, 338] width 291 height 14
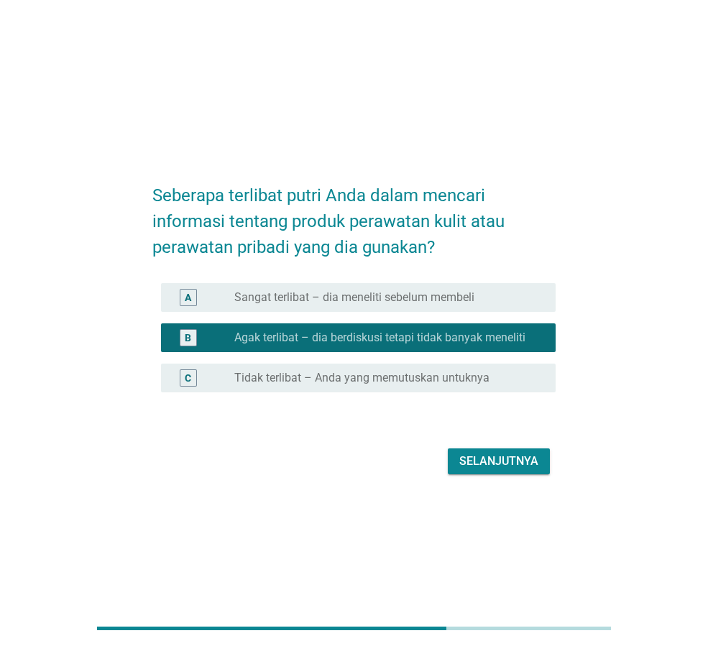
click at [496, 461] on div "Selanjutnya" at bounding box center [498, 461] width 79 height 17
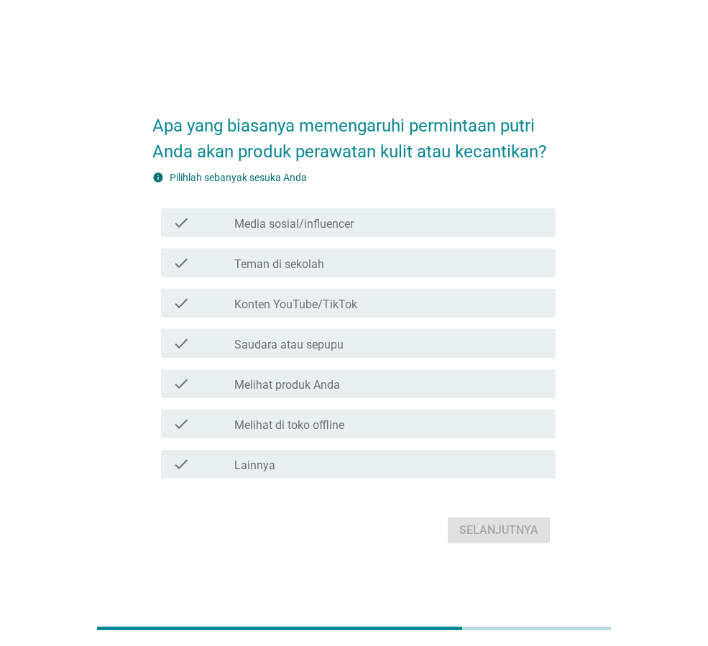
click at [366, 222] on div "check_box_outline_blank Media sosial/influencer" at bounding box center [389, 222] width 310 height 17
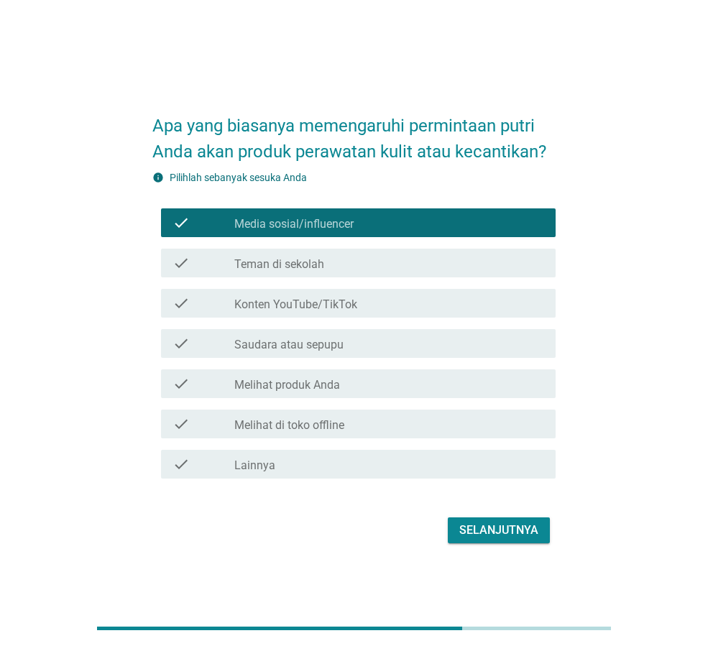
click at [509, 529] on div "Selanjutnya" at bounding box center [498, 530] width 79 height 17
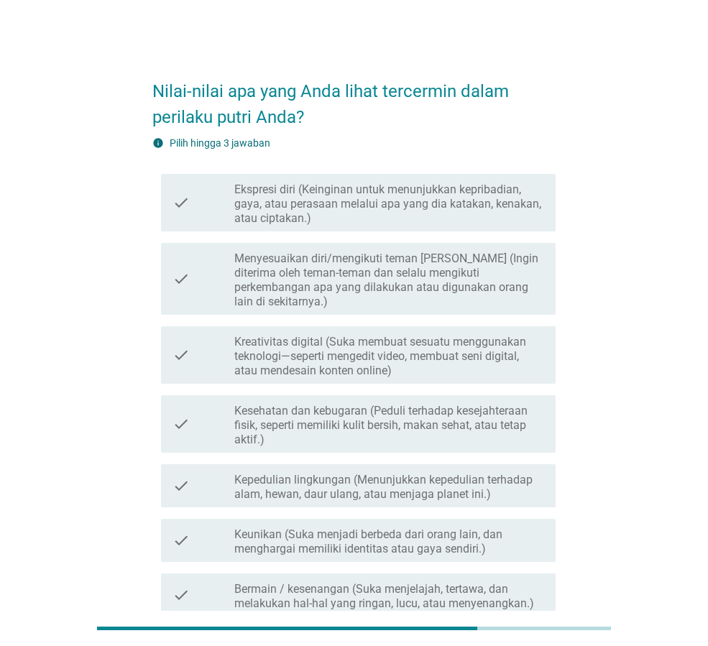
click at [398, 275] on label "Menyesuaikan diri/mengikuti teman [PERSON_NAME] (Ingin diterima oleh teman-tema…" at bounding box center [389, 281] width 310 height 58
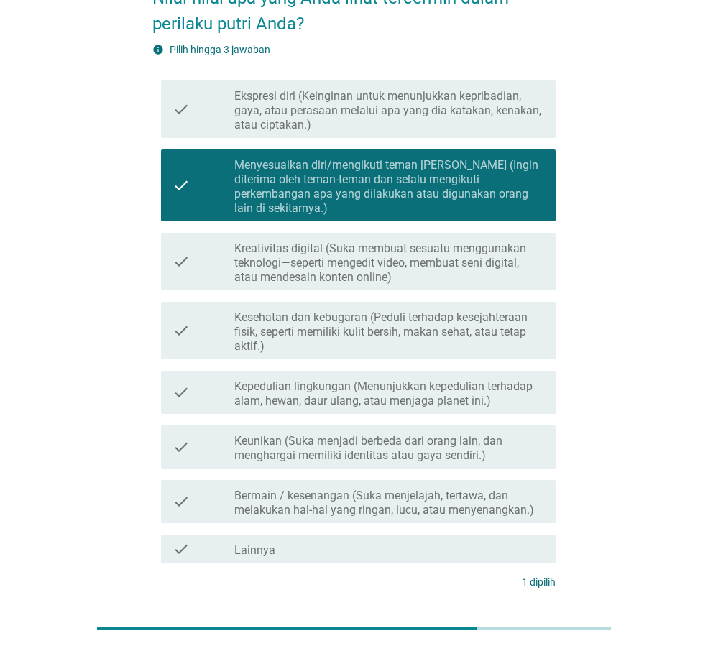
scroll to position [185, 0]
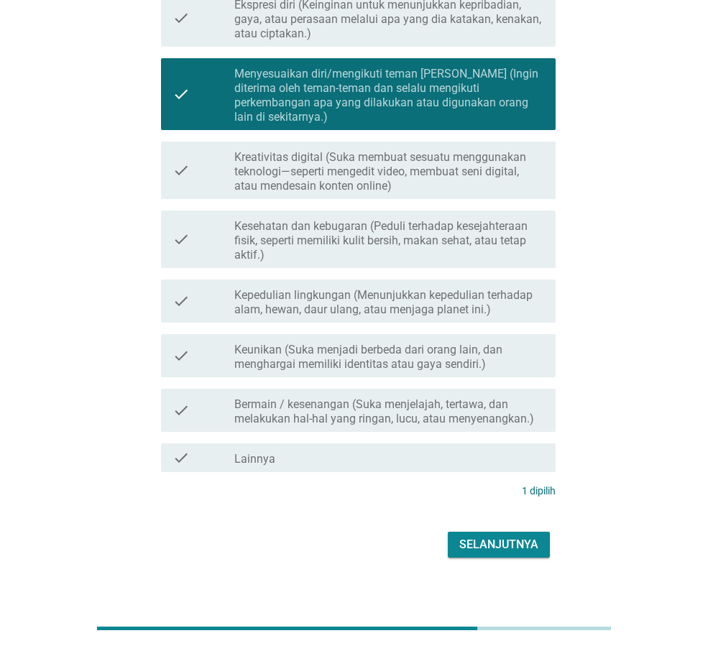
click at [334, 219] on label "Kesehatan dan kebugaran (Peduli terhadap kesejahteraan fisik, seperti memiliki …" at bounding box center [389, 240] width 310 height 43
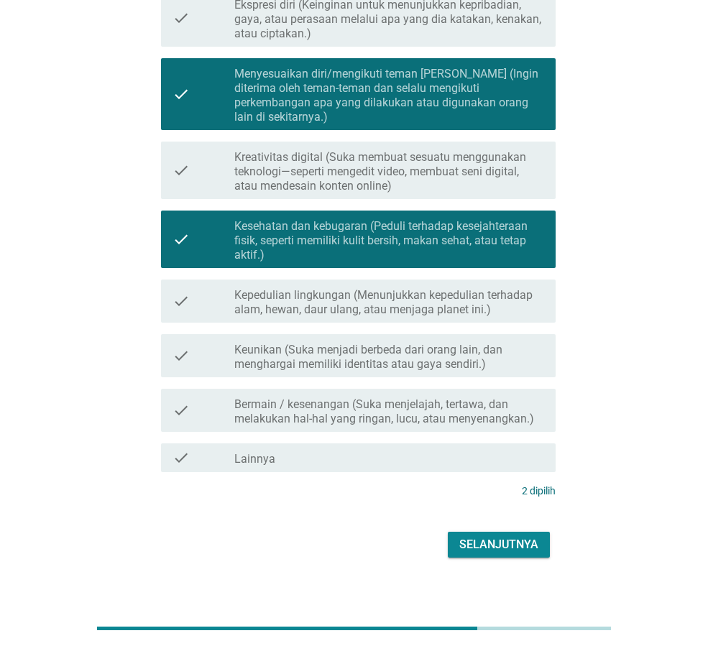
click at [483, 536] on div "Selanjutnya" at bounding box center [498, 544] width 79 height 17
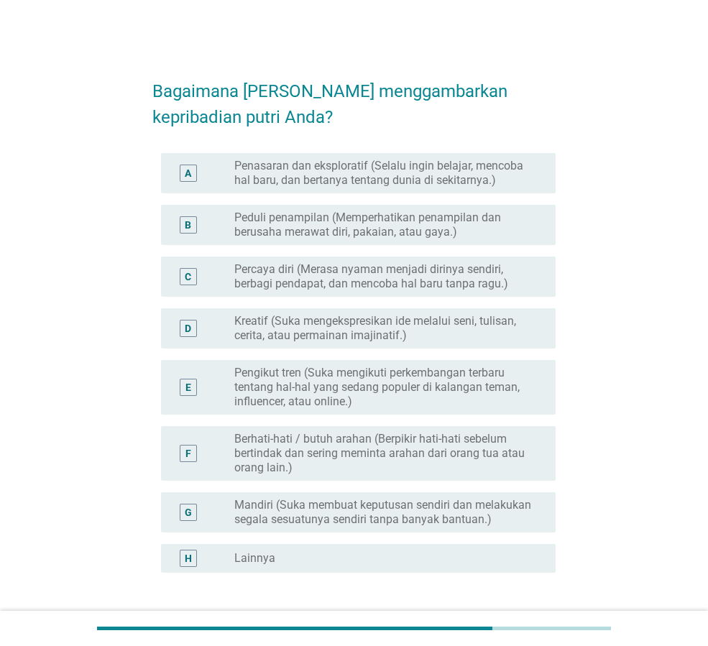
click at [329, 284] on label "Percaya diri (Merasa nyaman menjadi dirinya sendiri, berbagi pendapat, dan menc…" at bounding box center [383, 276] width 298 height 29
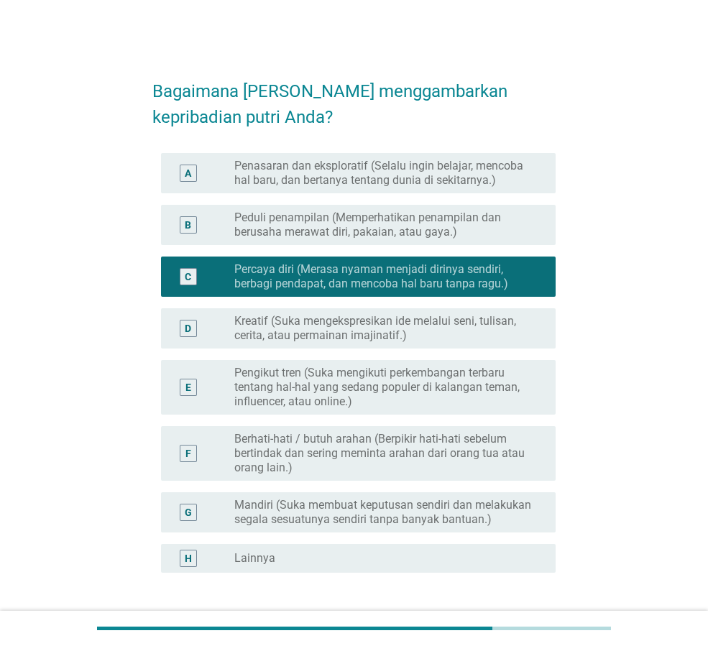
scroll to position [111, 0]
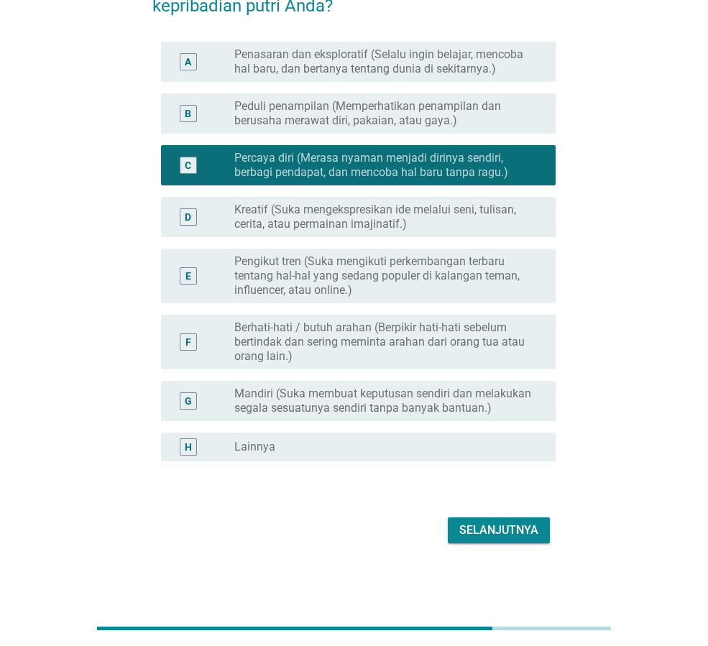
click at [496, 531] on div "Selanjutnya" at bounding box center [498, 530] width 79 height 17
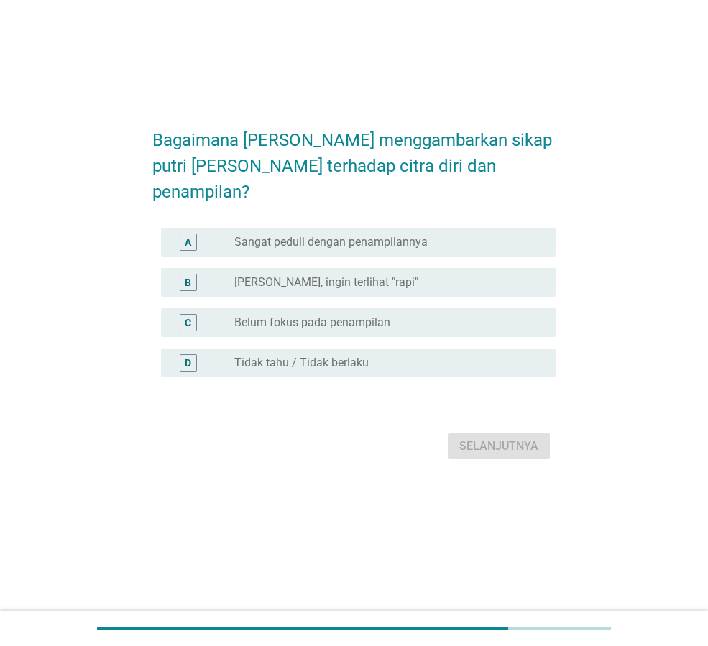
scroll to position [0, 0]
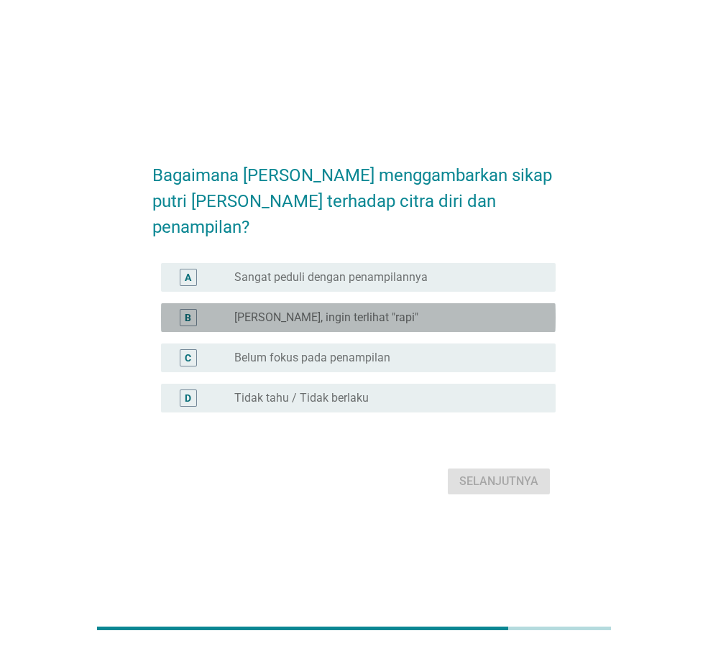
click at [371, 311] on label "[PERSON_NAME], ingin terlihat "rapi"" at bounding box center [326, 318] width 184 height 14
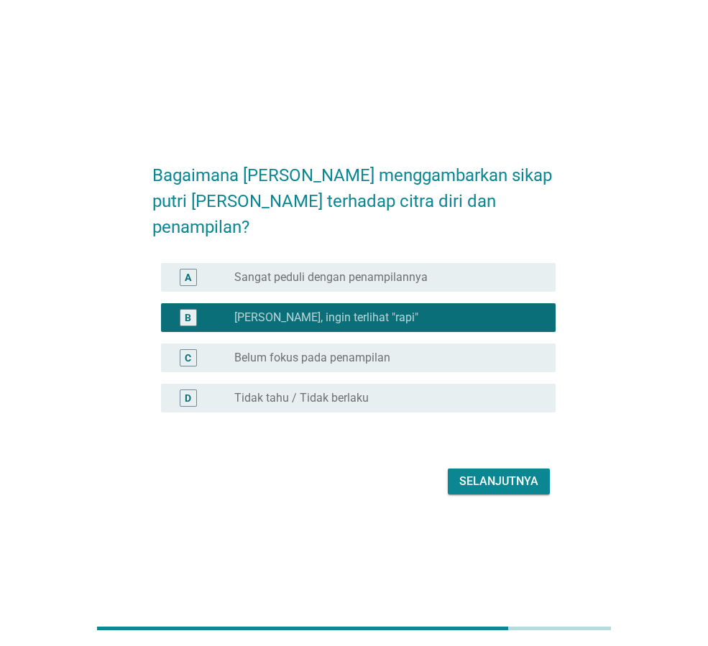
click at [498, 469] on button "Selanjutnya" at bounding box center [499, 482] width 102 height 26
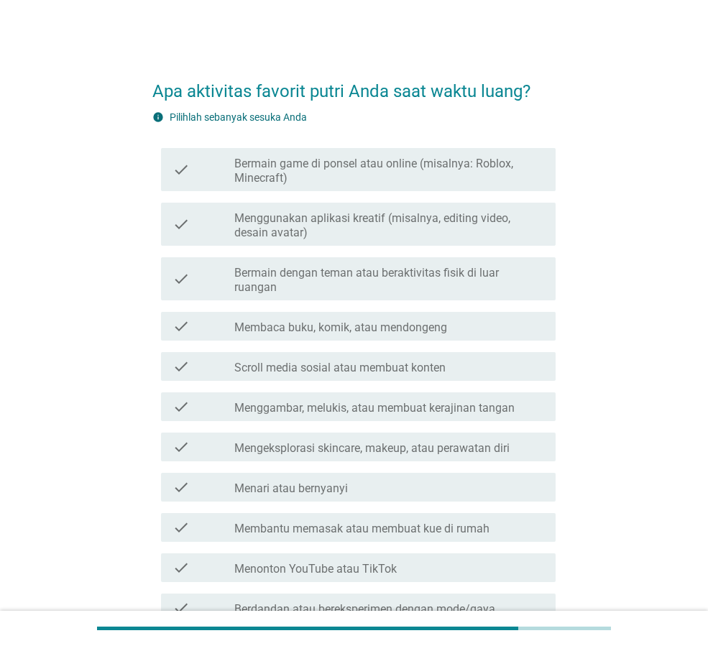
click at [293, 221] on label "Menggunakan aplikasi kreatif (misalnya, editing video, desain avatar)" at bounding box center [389, 225] width 310 height 29
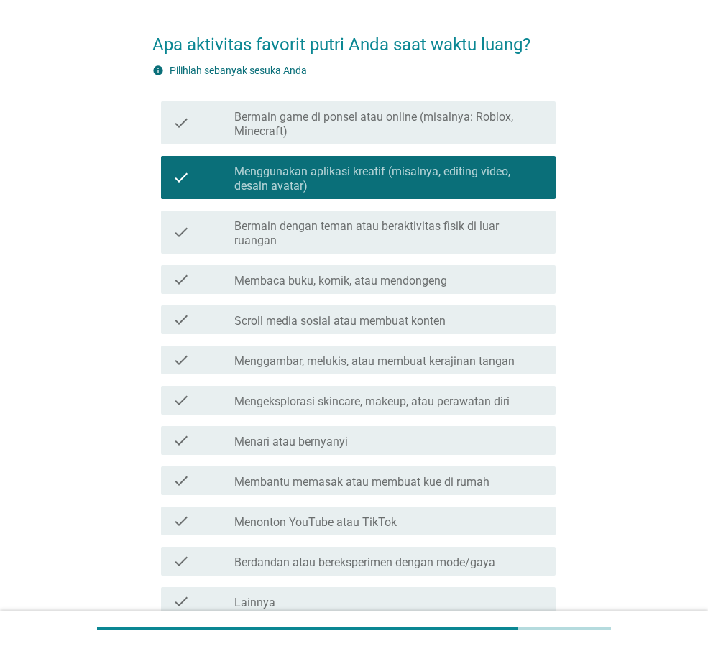
scroll to position [72, 0]
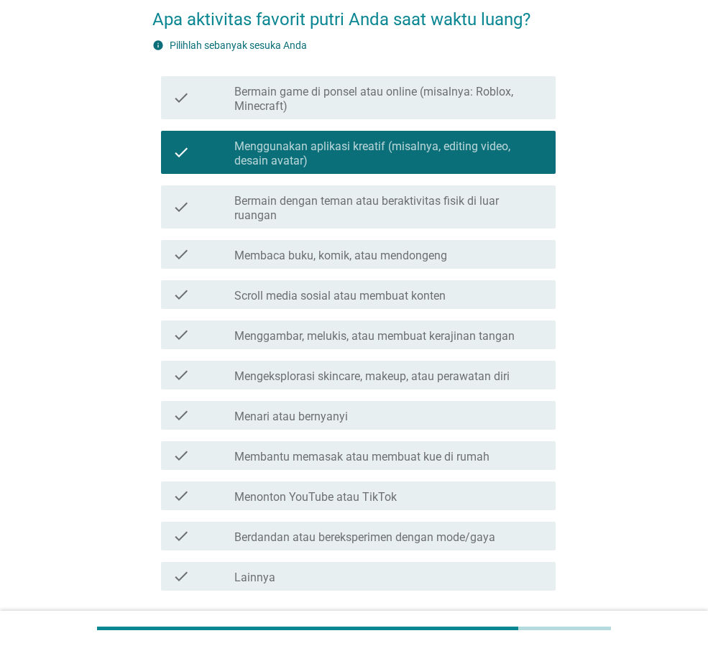
click at [418, 249] on label "Membaca buku, komik, atau mendongeng" at bounding box center [340, 256] width 213 height 14
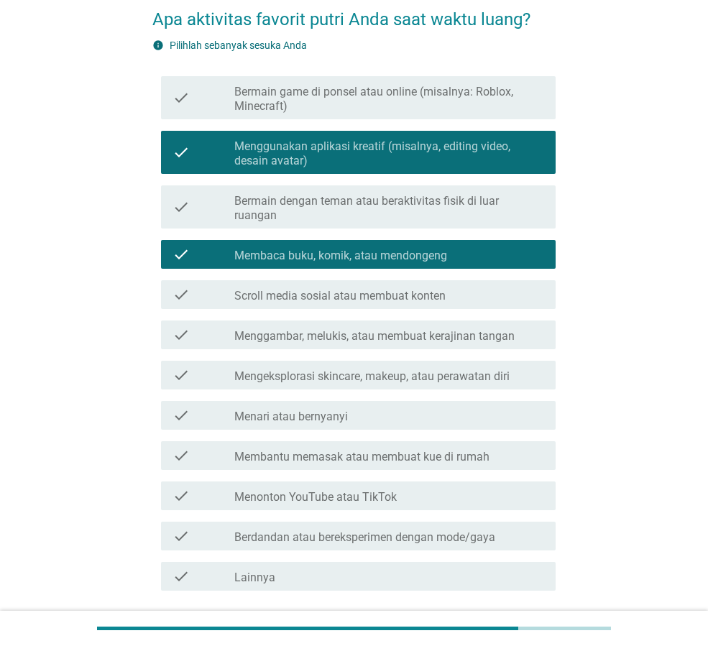
click at [449, 141] on label "Menggunakan aplikasi kreatif (misalnya, editing video, desain avatar)" at bounding box center [389, 153] width 310 height 29
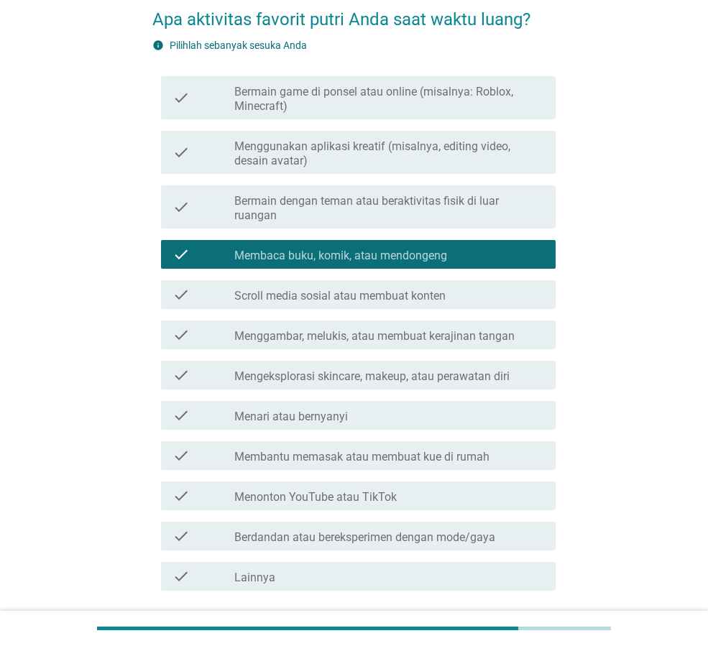
click at [435, 329] on label "Menggambar, melukis, atau membuat kerajinan tangan" at bounding box center [374, 336] width 280 height 14
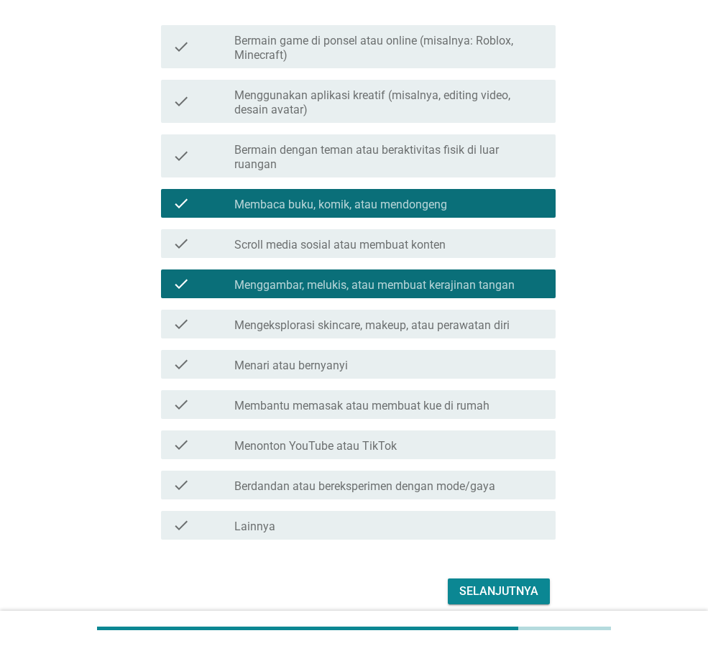
scroll to position [170, 0]
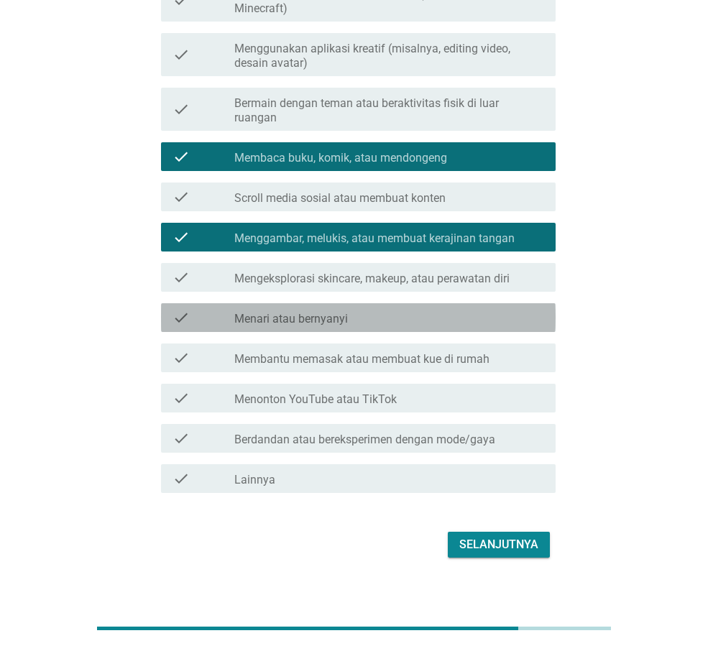
click at [379, 309] on div "check_box_outline_blank Menari atau bernyanyi" at bounding box center [389, 317] width 310 height 17
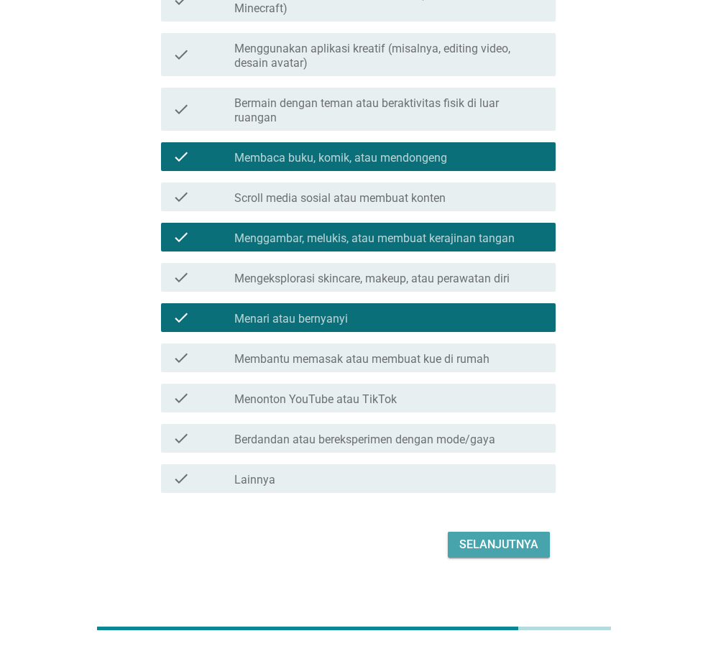
click at [497, 536] on div "Selanjutnya" at bounding box center [498, 544] width 79 height 17
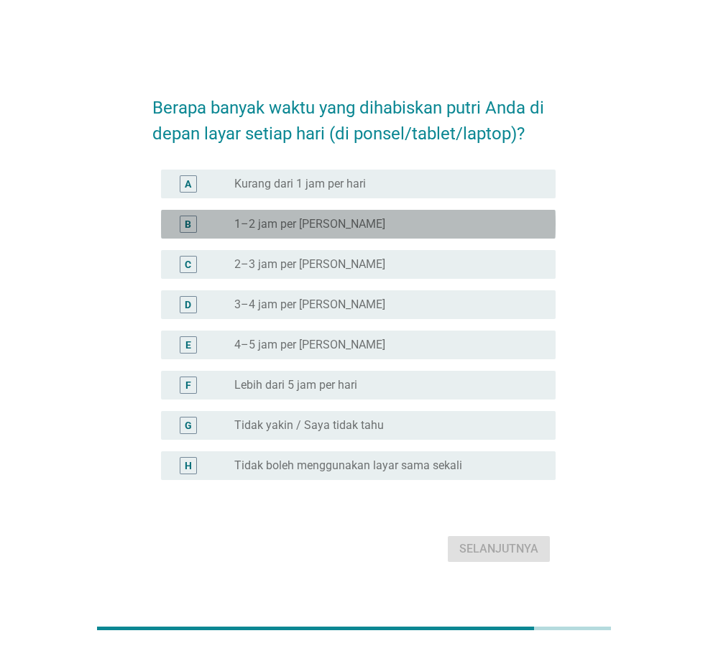
click at [345, 226] on div "radio_button_unchecked 1–2 jam per hari" at bounding box center [383, 224] width 298 height 14
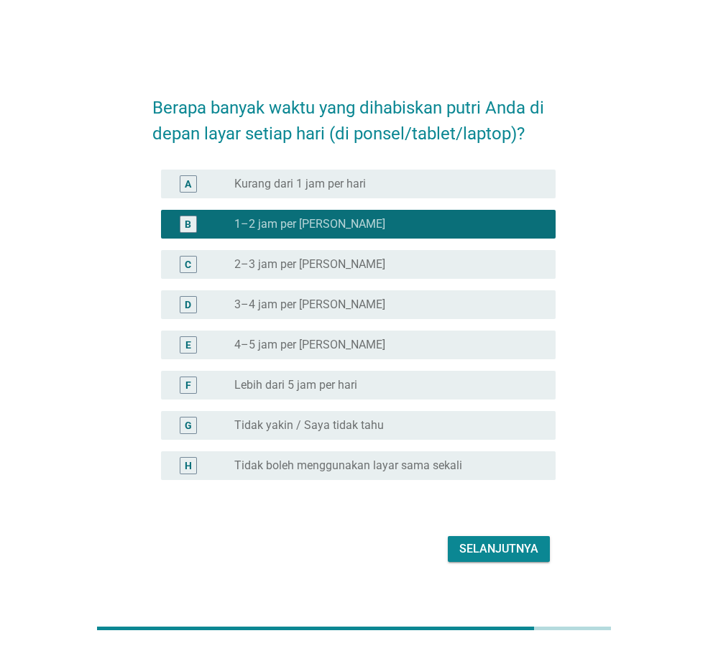
click at [488, 538] on button "Selanjutnya" at bounding box center [499, 549] width 102 height 26
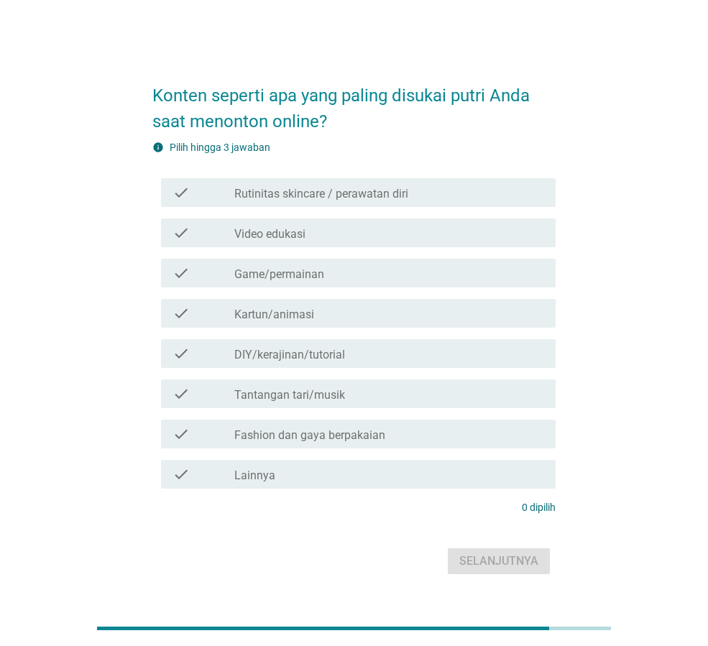
click at [326, 272] on div "check_box_outline_blank Game/permainan" at bounding box center [389, 273] width 310 height 17
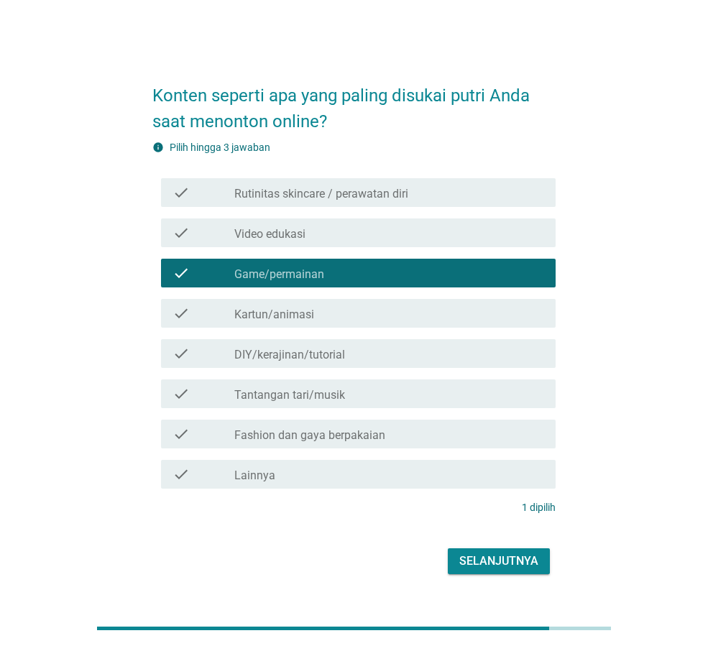
click at [331, 313] on div "check_box_outline_blank Kartun/animasi" at bounding box center [389, 313] width 310 height 17
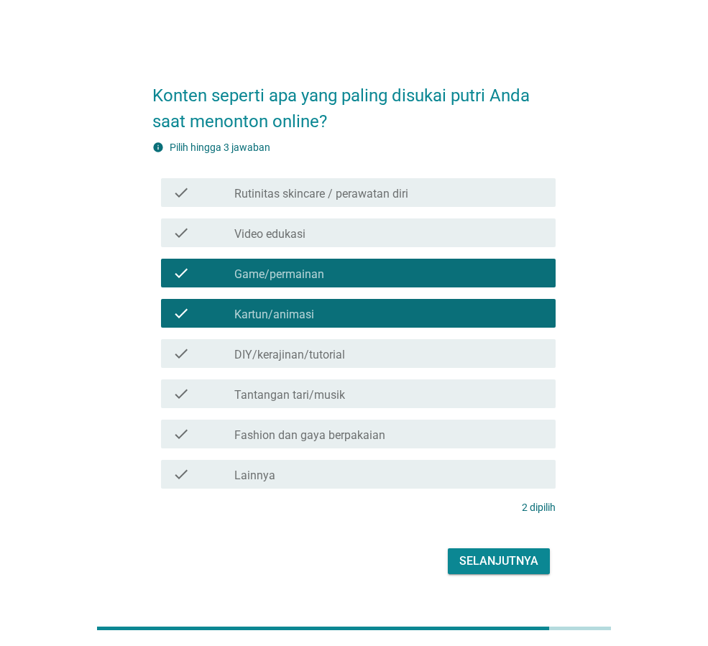
click at [509, 558] on div "Selanjutnya" at bounding box center [498, 561] width 79 height 17
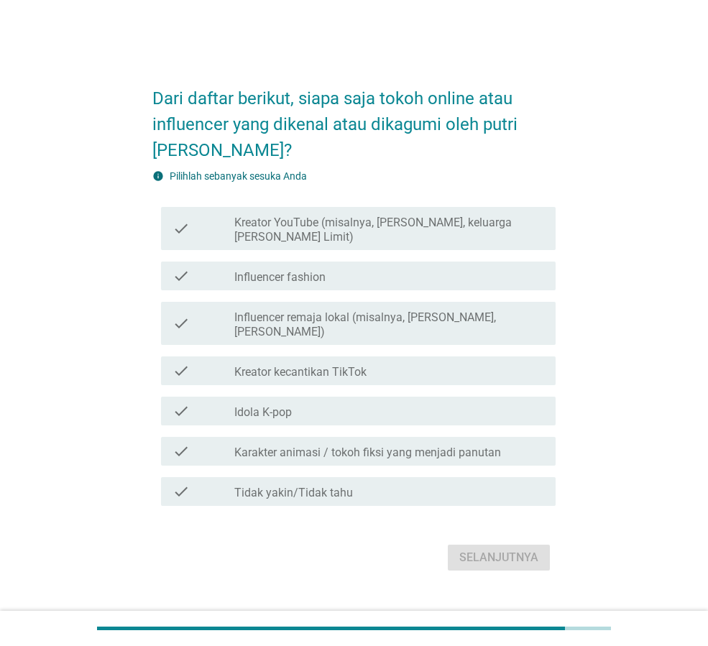
click at [327, 229] on label "Kreator YouTube (misalnya, [PERSON_NAME], keluarga [PERSON_NAME] Limit)" at bounding box center [389, 230] width 310 height 29
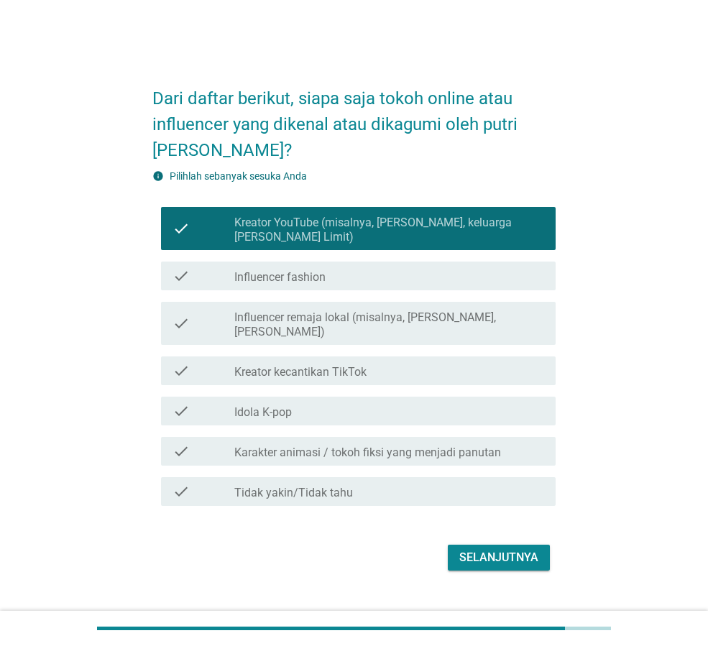
click at [494, 549] on div "Selanjutnya" at bounding box center [498, 557] width 79 height 17
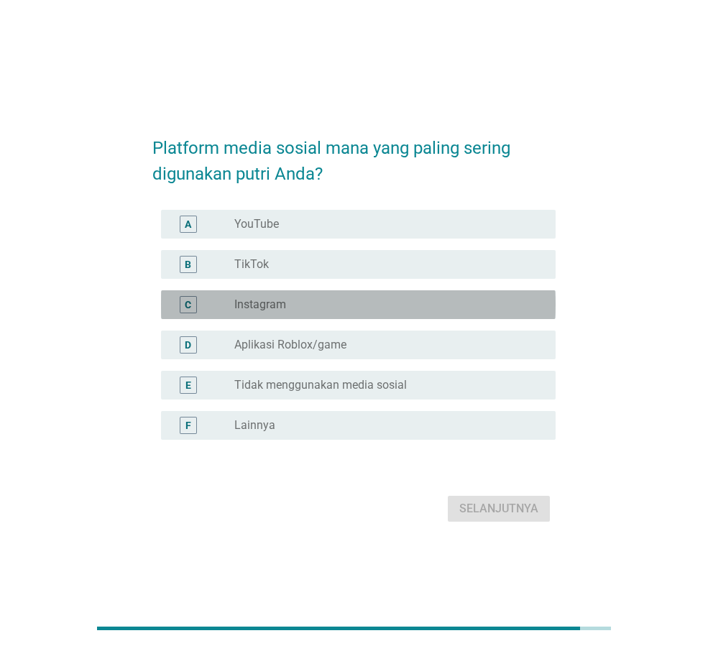
click at [275, 308] on label "Instagram" at bounding box center [260, 305] width 52 height 14
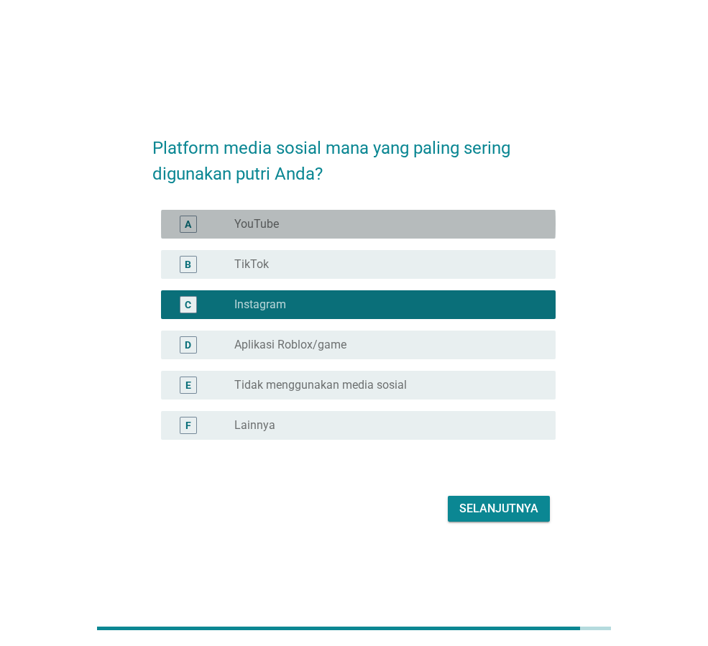
click at [308, 219] on div "radio_button_unchecked YouTube" at bounding box center [383, 224] width 298 height 14
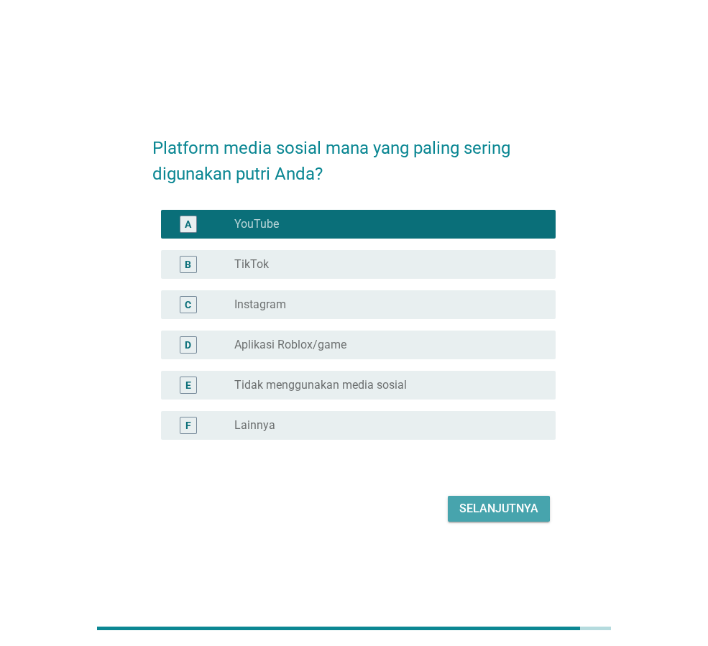
click at [500, 503] on div "Selanjutnya" at bounding box center [498, 508] width 79 height 17
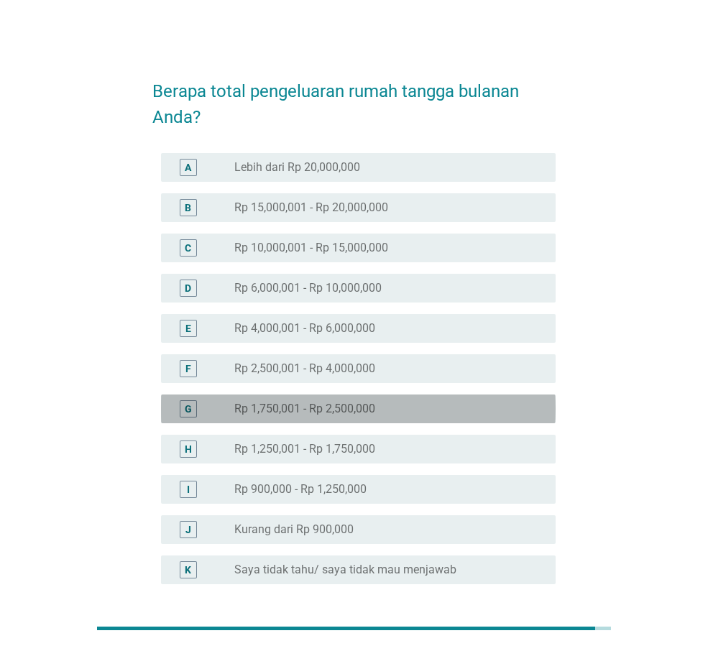
click at [334, 403] on label "Rp 1,750,001 - Rp 2,500,000" at bounding box center [304, 409] width 141 height 14
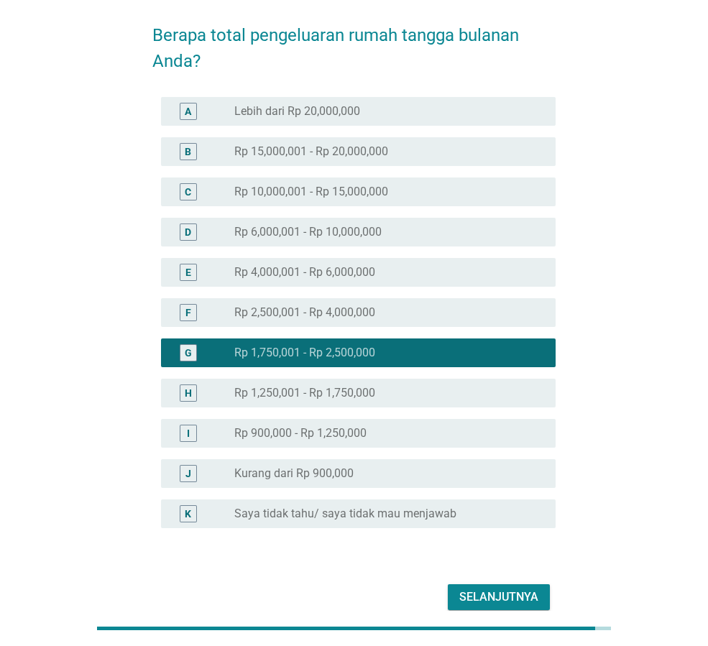
scroll to position [123, 0]
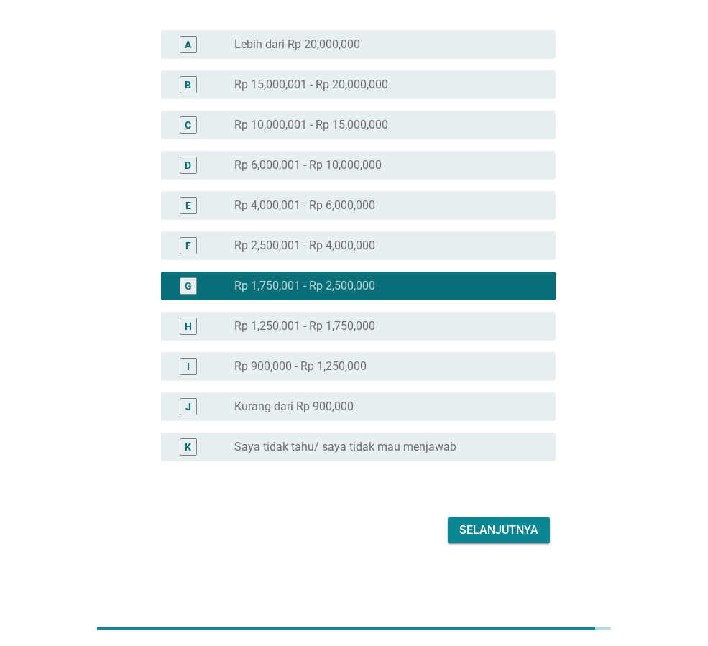
click at [495, 531] on div "Selanjutnya" at bounding box center [498, 530] width 79 height 17
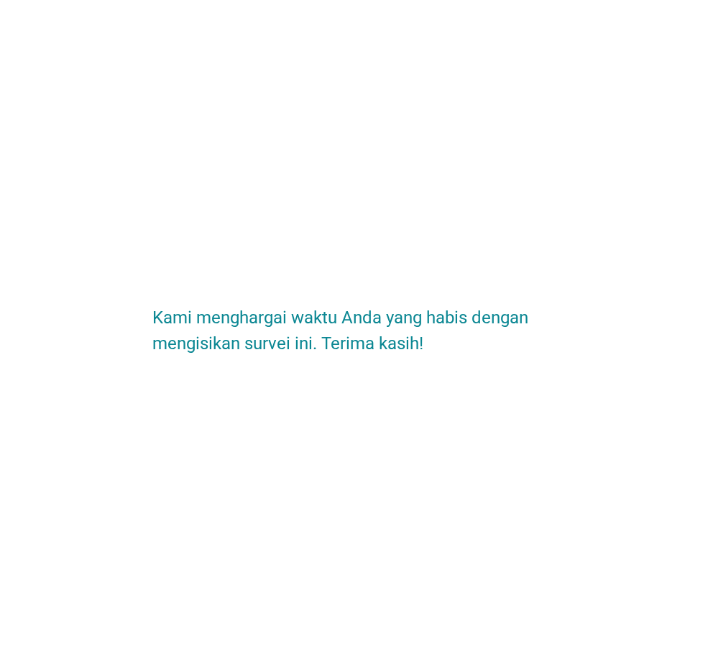
scroll to position [0, 0]
